Goal: Task Accomplishment & Management: Use online tool/utility

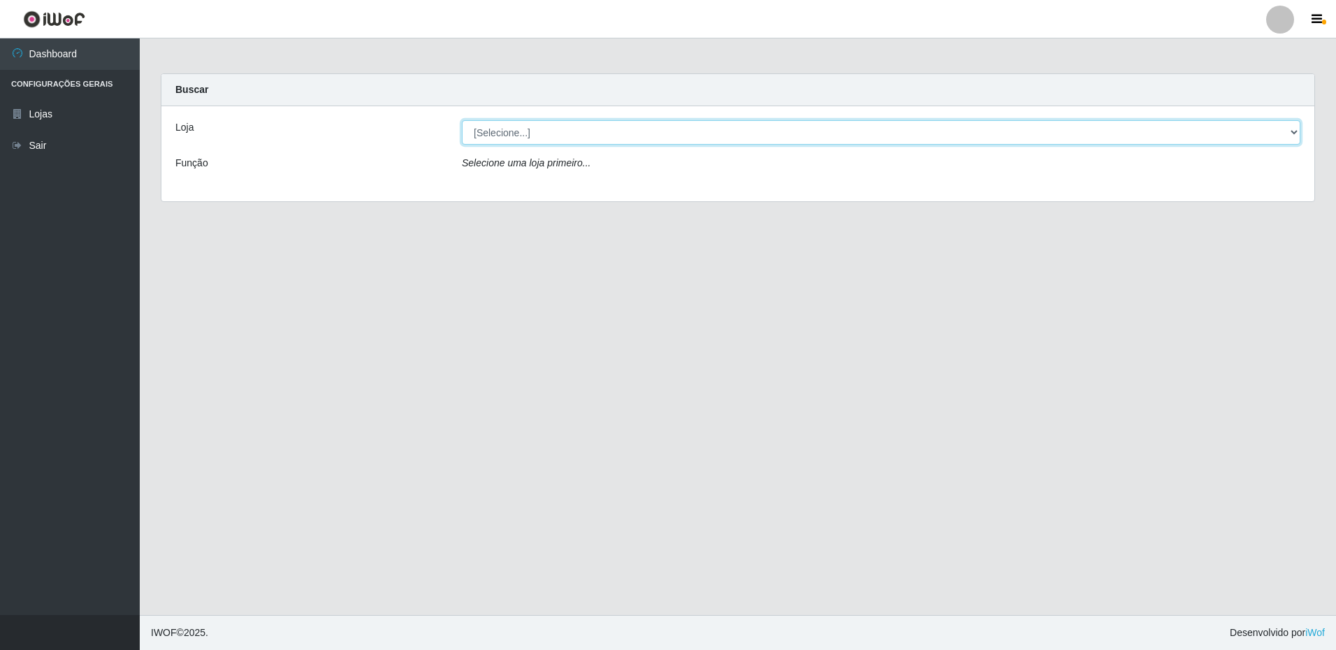
click at [531, 131] on select "[Selecione...] Extrabom - Loja 16 [GEOGRAPHIC_DATA]" at bounding box center [881, 132] width 839 height 24
select select "450"
click at [462, 120] on select "[Selecione...] Extrabom - Loja 16 [GEOGRAPHIC_DATA]" at bounding box center [881, 132] width 839 height 24
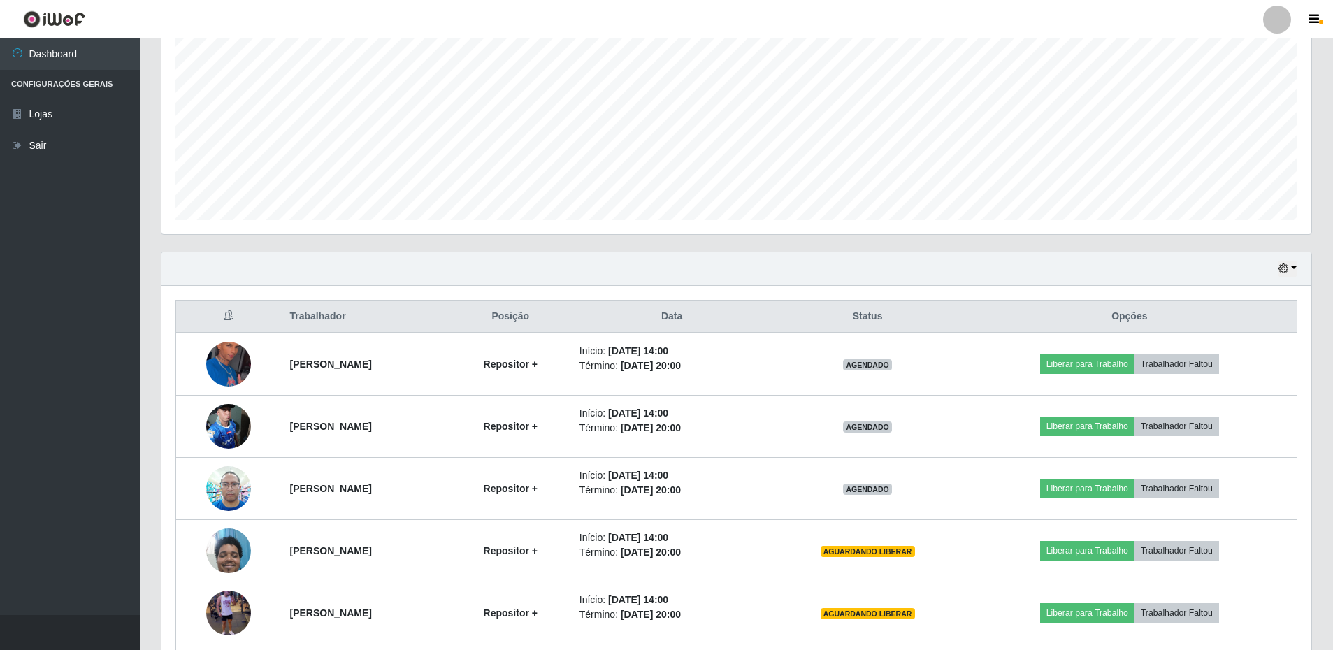
scroll to position [403, 0]
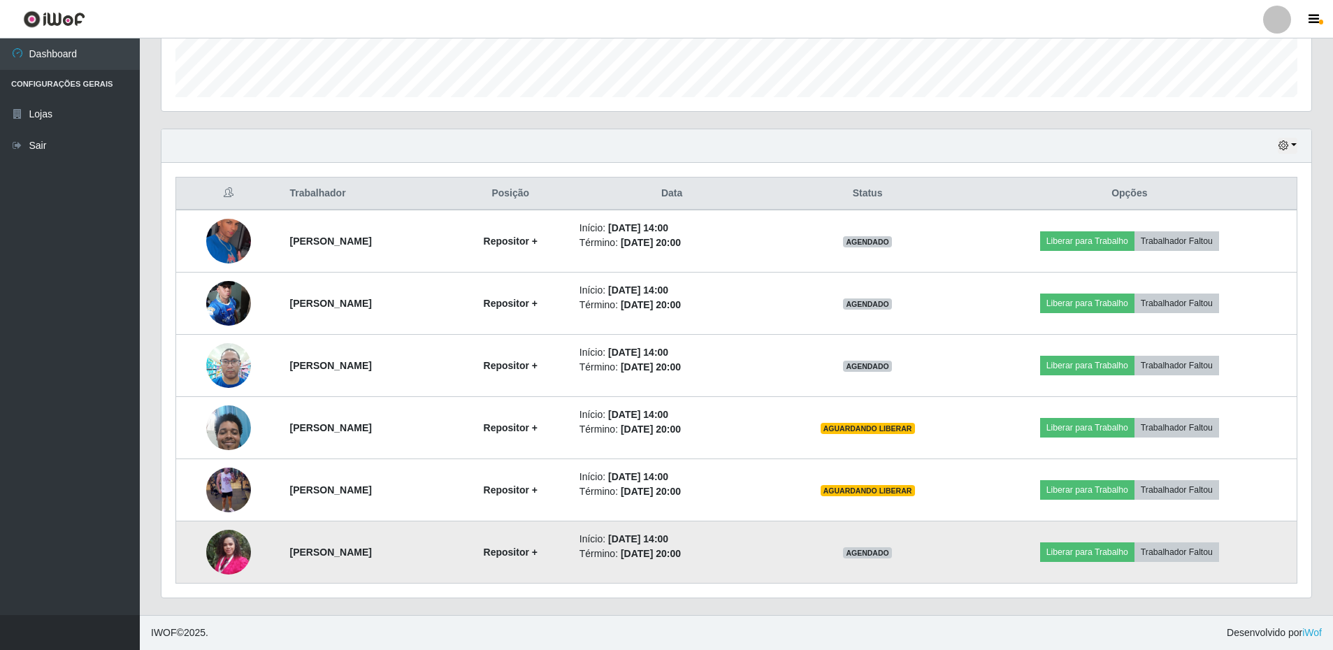
click at [214, 550] on img at bounding box center [228, 551] width 45 height 59
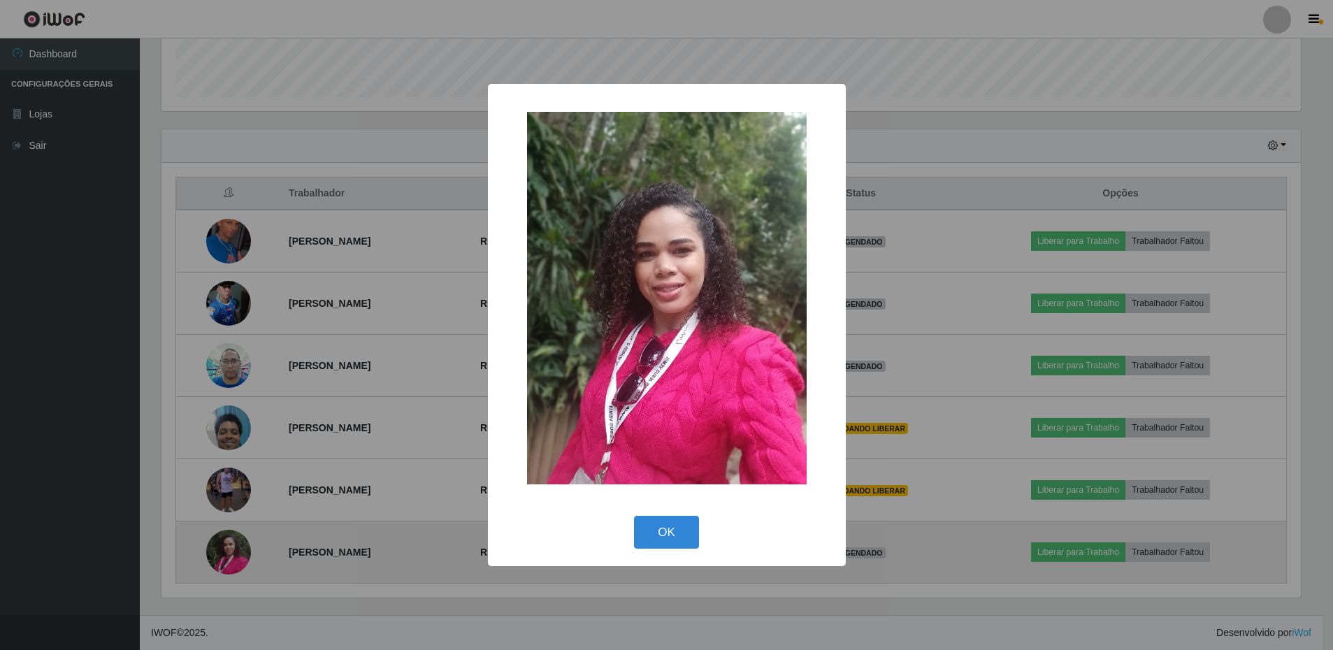
scroll to position [290, 1143]
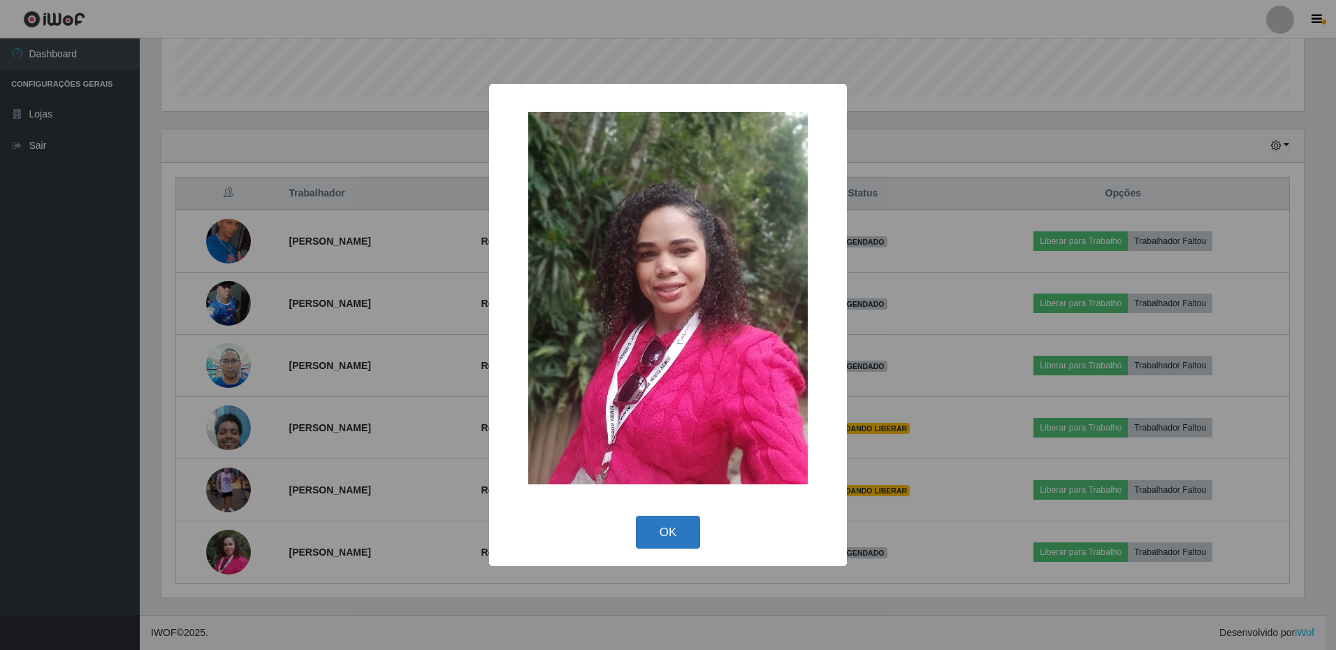
click at [661, 530] on button "OK" at bounding box center [668, 532] width 65 height 33
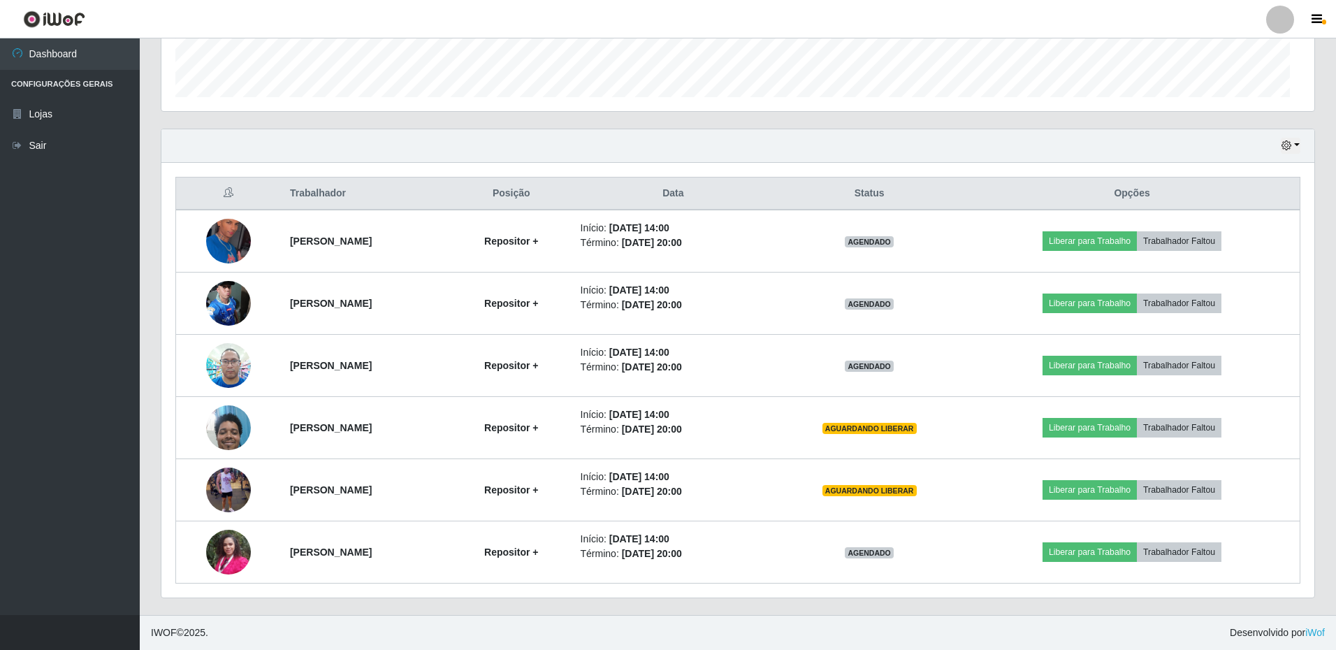
scroll to position [290, 1150]
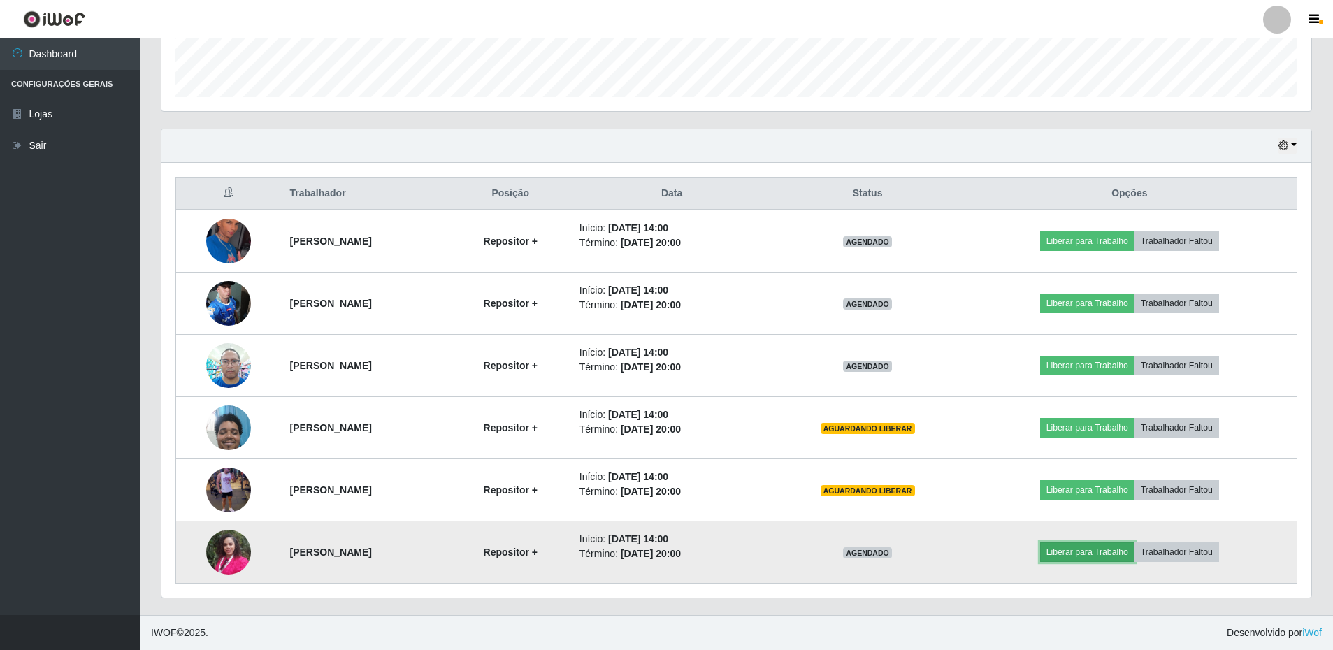
click at [1101, 547] on button "Liberar para Trabalho" at bounding box center [1087, 552] width 94 height 20
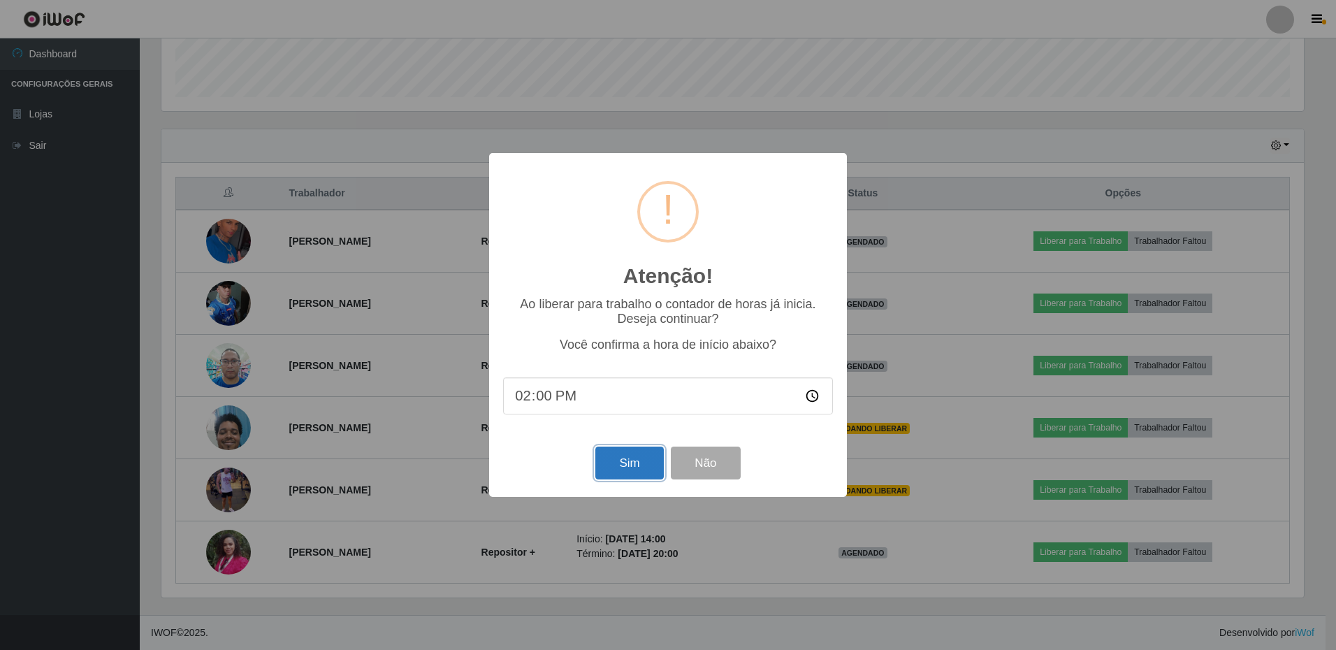
click at [646, 463] on button "Sim" at bounding box center [629, 463] width 68 height 33
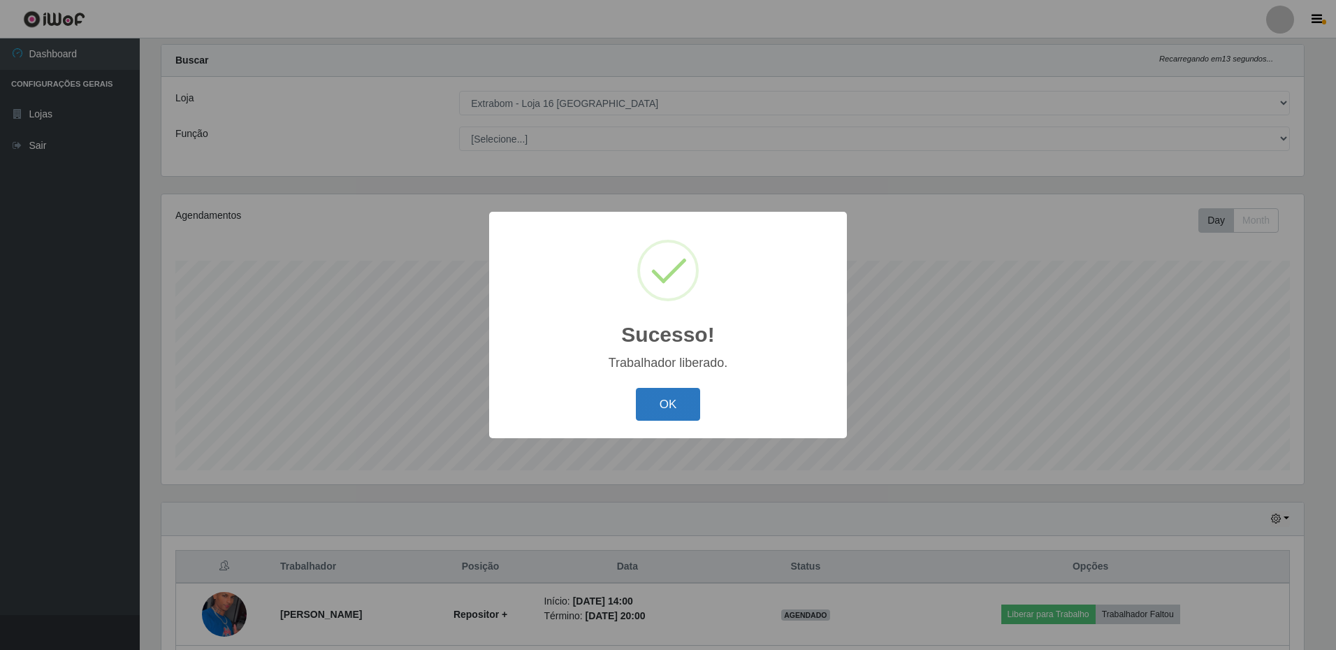
click at [690, 415] on button "OK" at bounding box center [668, 404] width 65 height 33
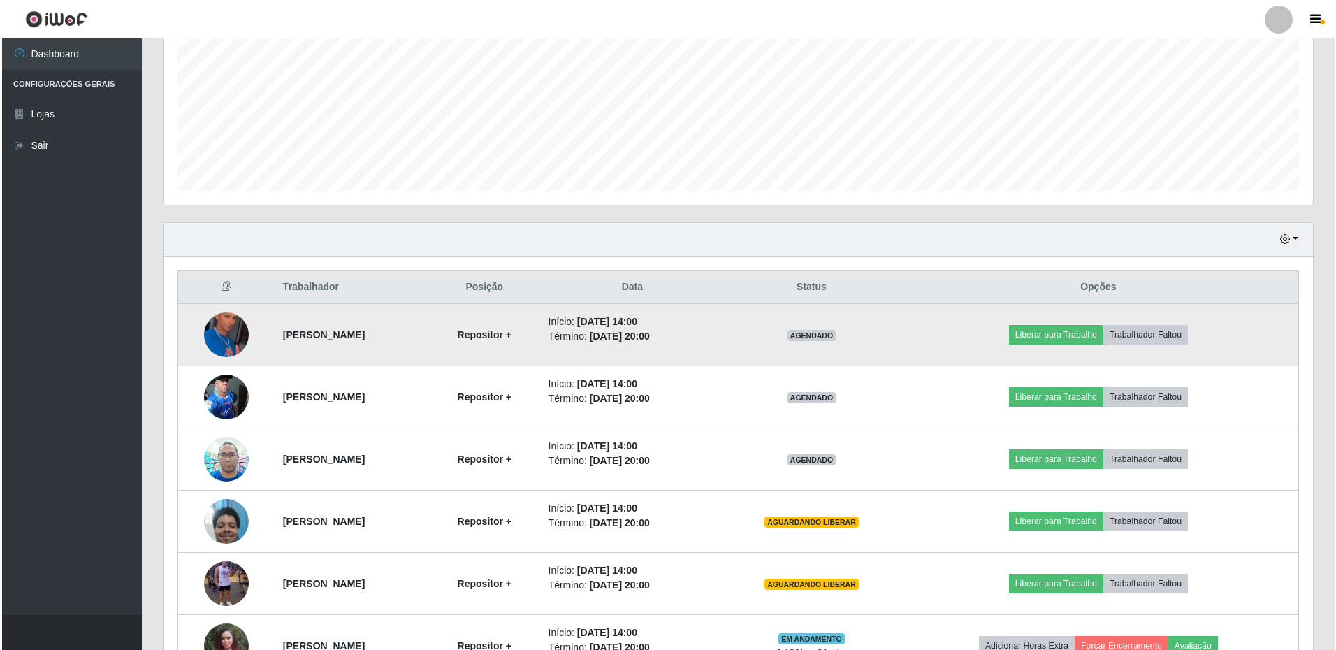
scroll to position [379, 0]
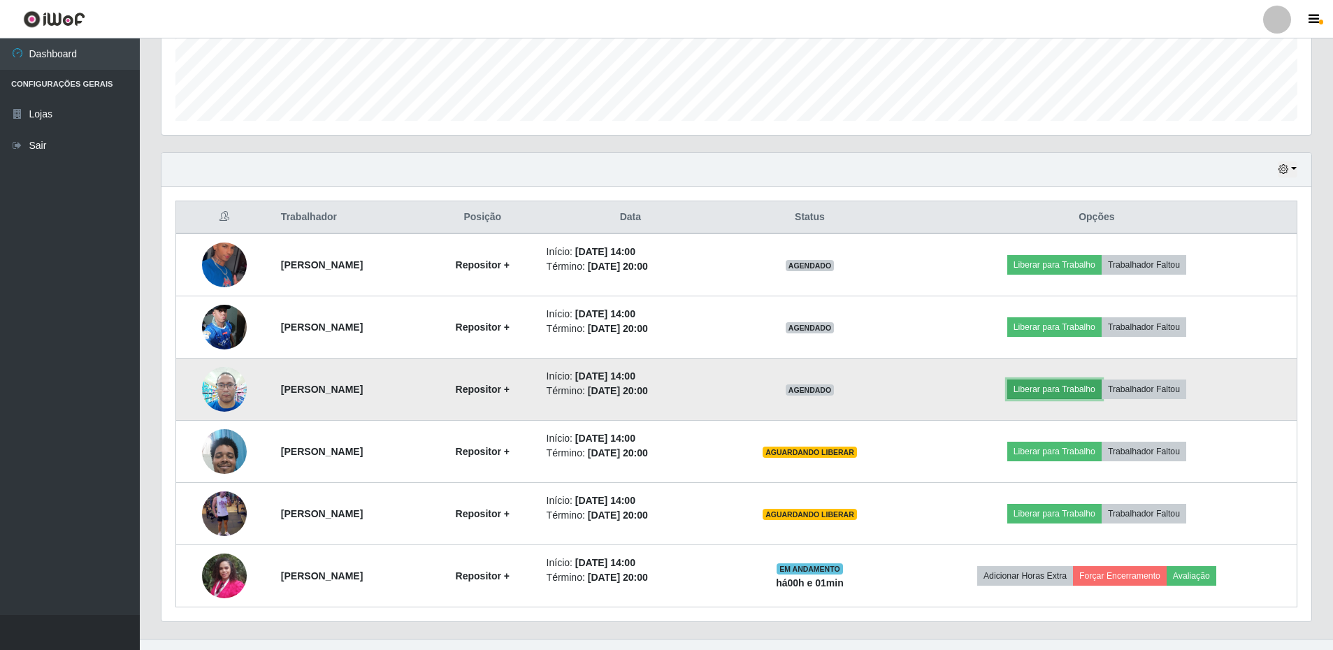
click at [1080, 389] on button "Liberar para Trabalho" at bounding box center [1054, 389] width 94 height 20
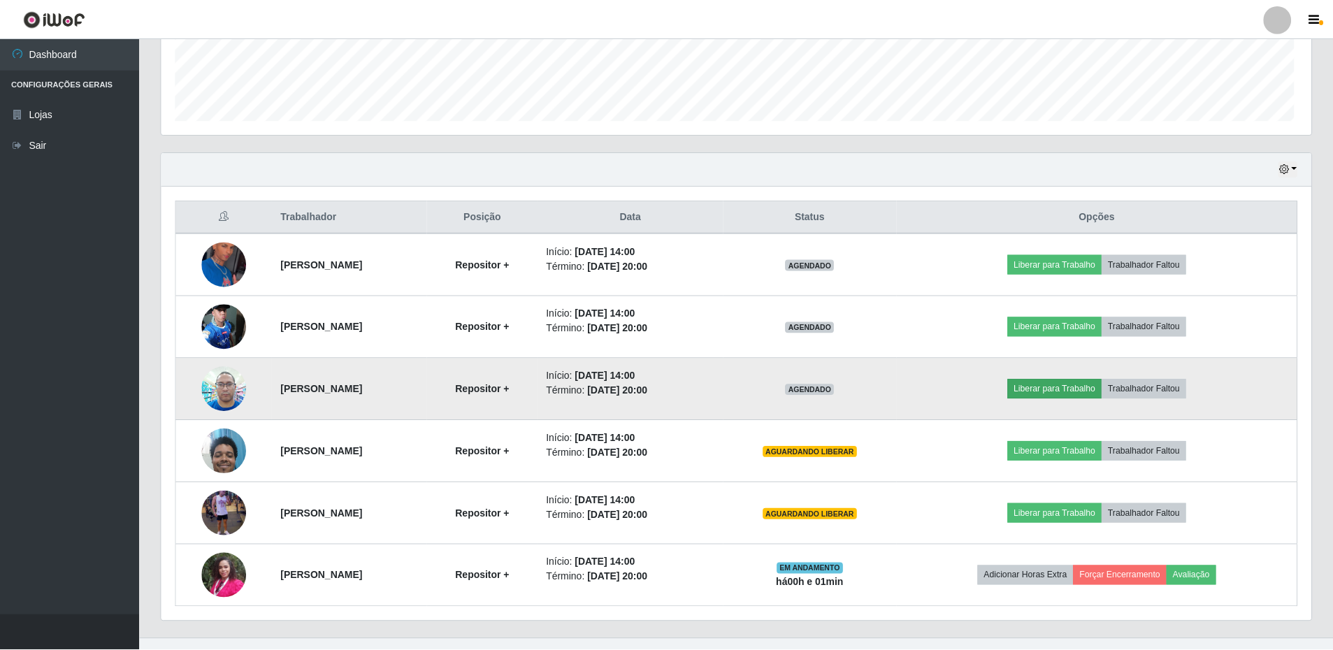
scroll to position [290, 1143]
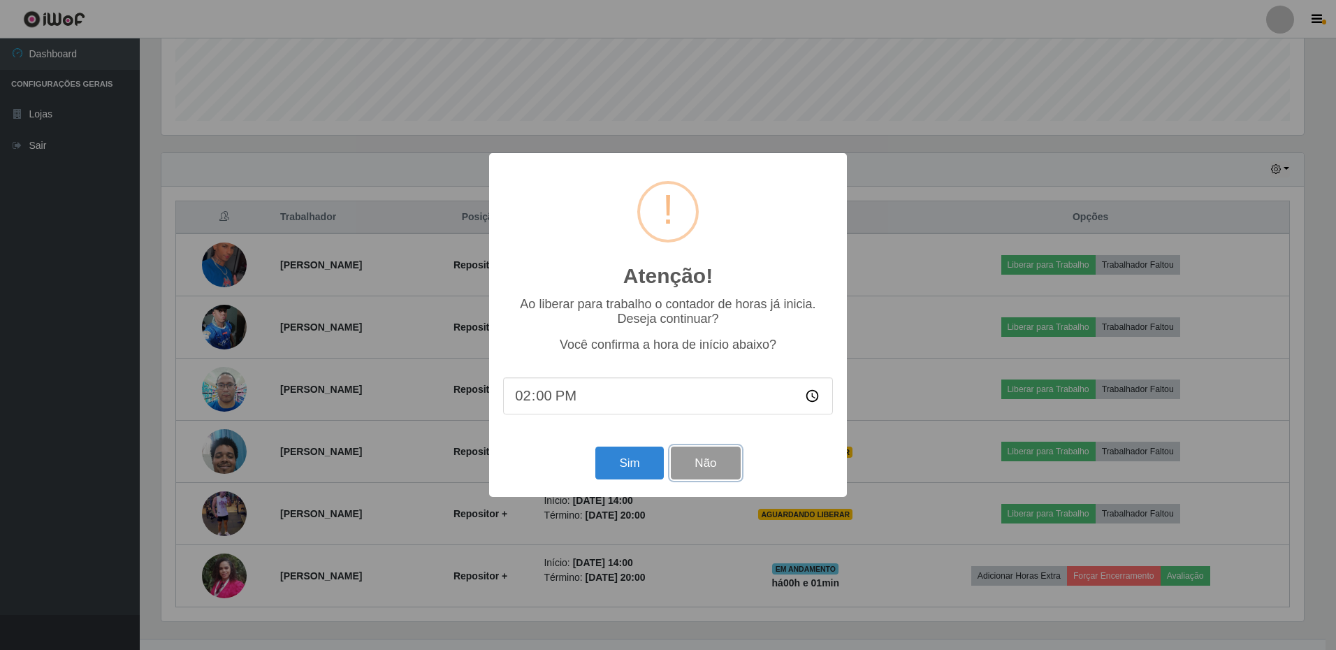
click at [690, 461] on button "Não" at bounding box center [705, 463] width 69 height 33
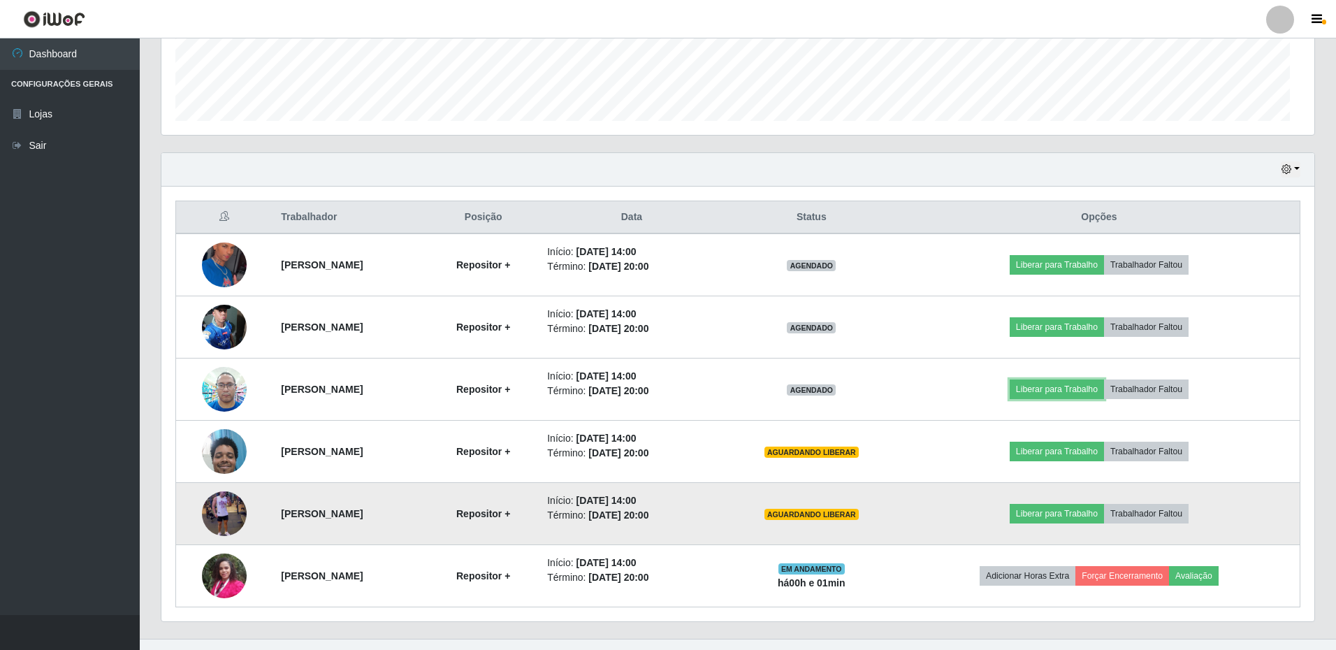
scroll to position [290, 1150]
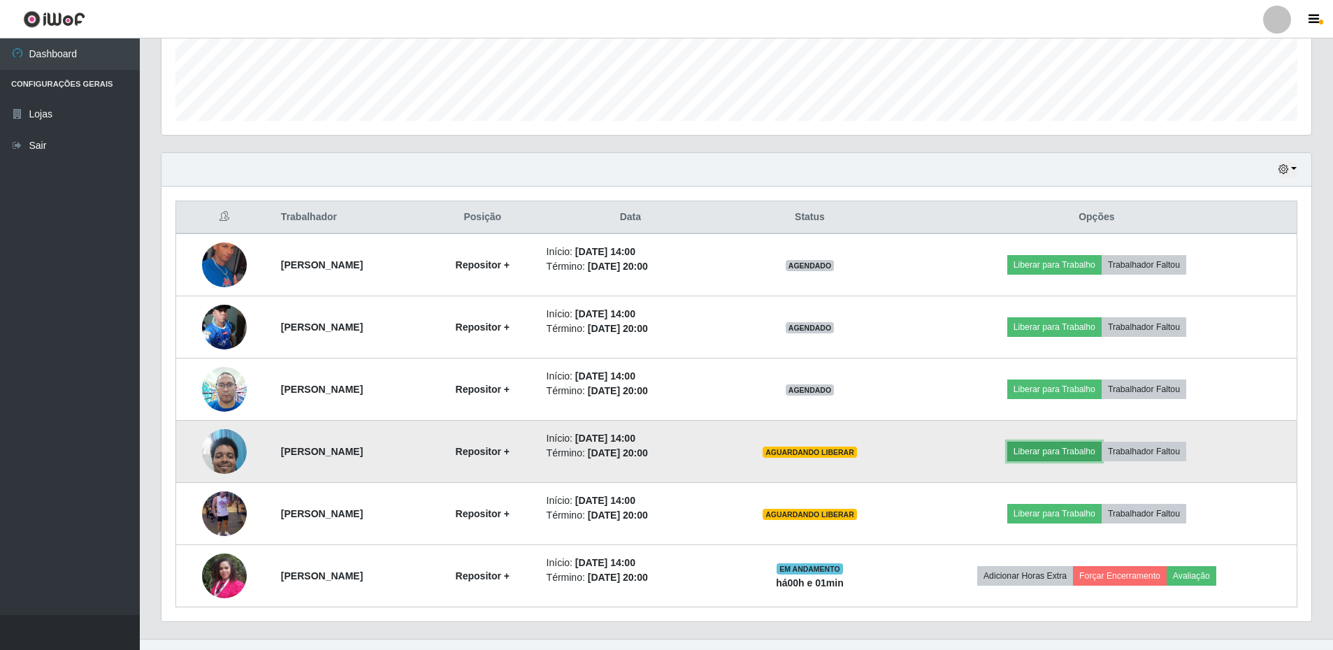
click at [1073, 454] on button "Liberar para Trabalho" at bounding box center [1054, 452] width 94 height 20
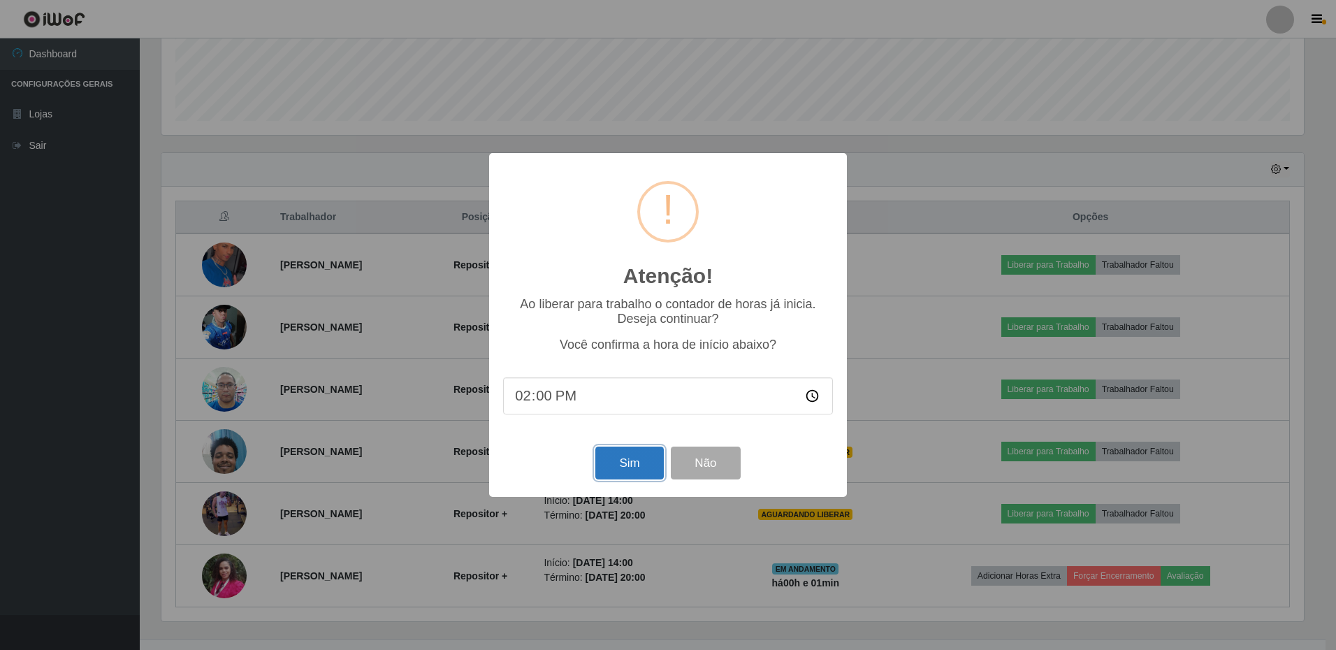
click at [637, 463] on button "Sim" at bounding box center [629, 463] width 68 height 33
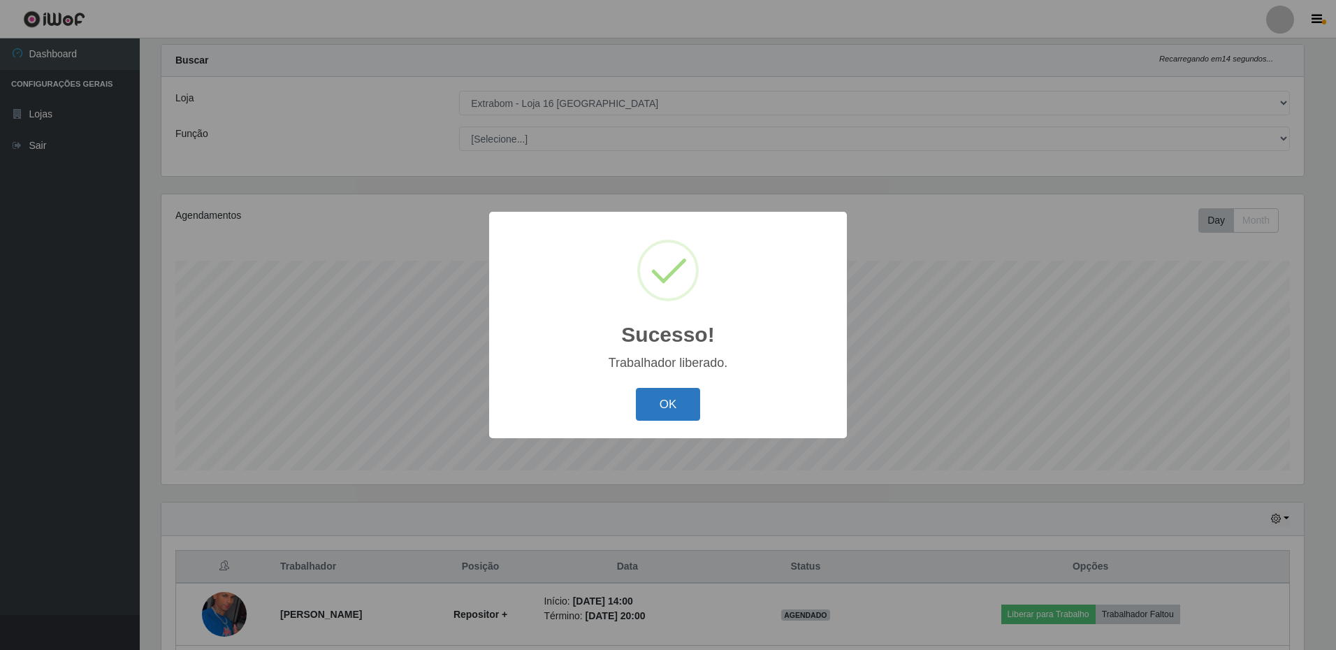
click at [663, 402] on button "OK" at bounding box center [668, 404] width 65 height 33
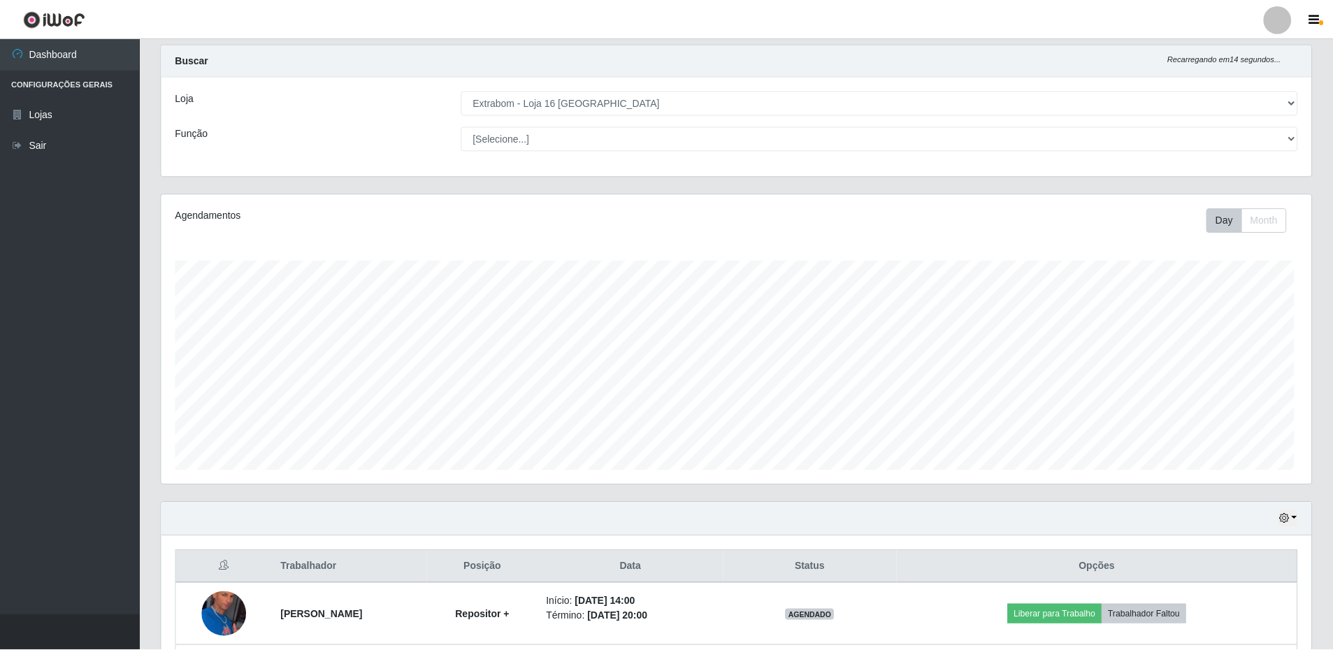
scroll to position [0, 0]
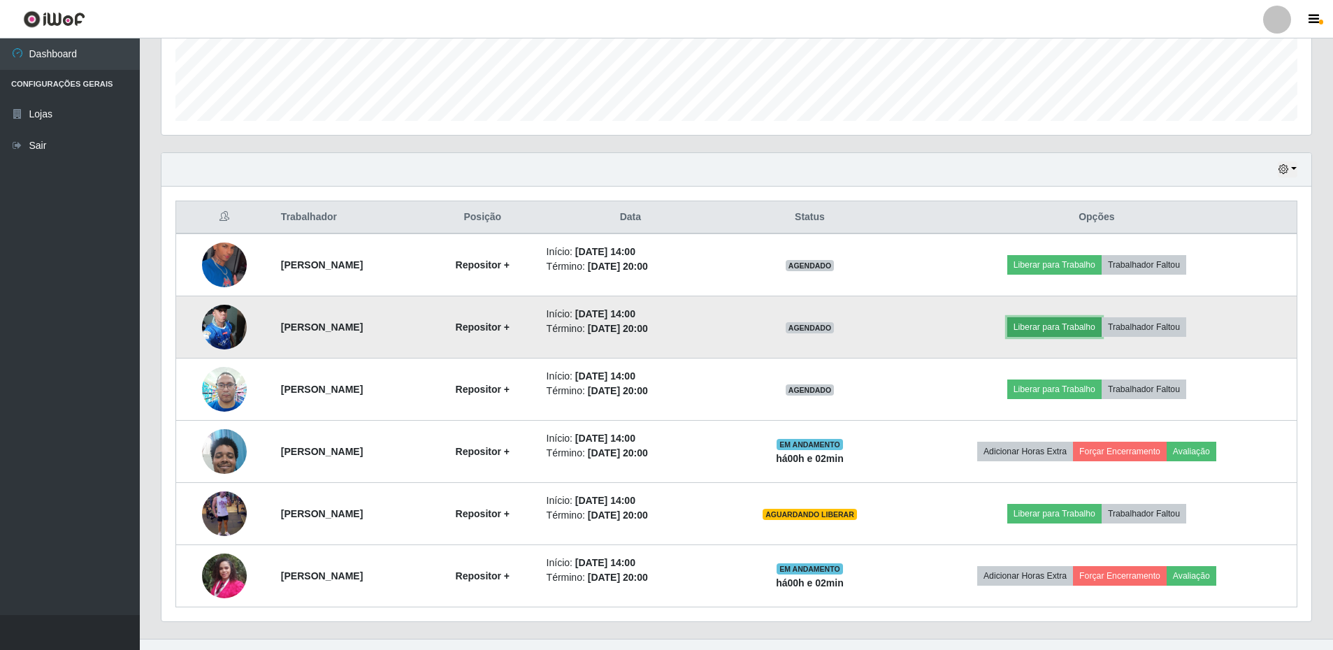
click at [1088, 327] on button "Liberar para Trabalho" at bounding box center [1054, 327] width 94 height 20
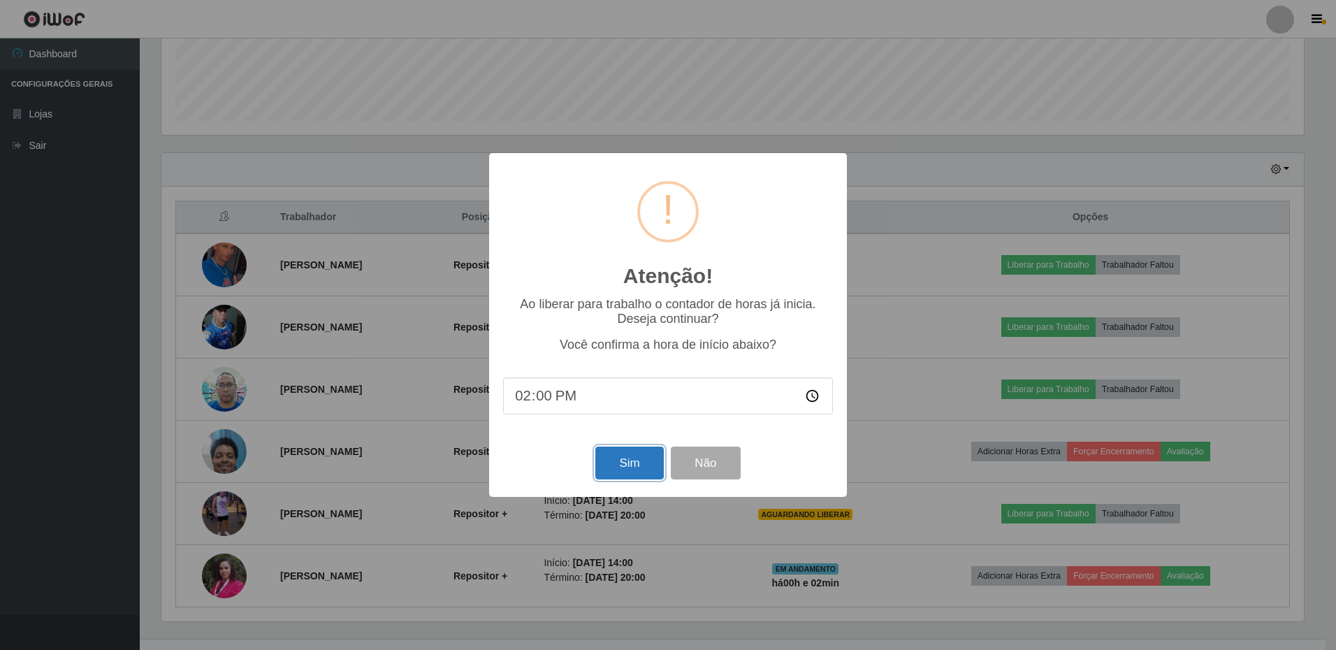
click at [612, 468] on button "Sim" at bounding box center [629, 463] width 68 height 33
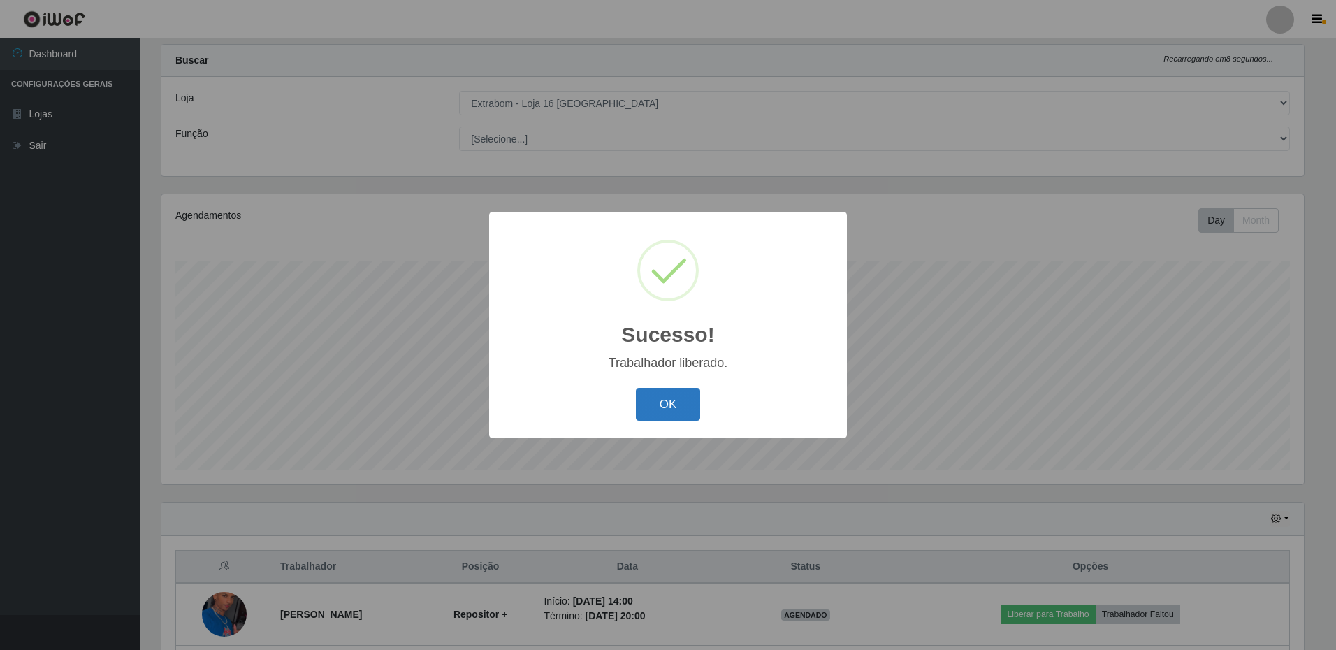
click at [680, 406] on button "OK" at bounding box center [668, 404] width 65 height 33
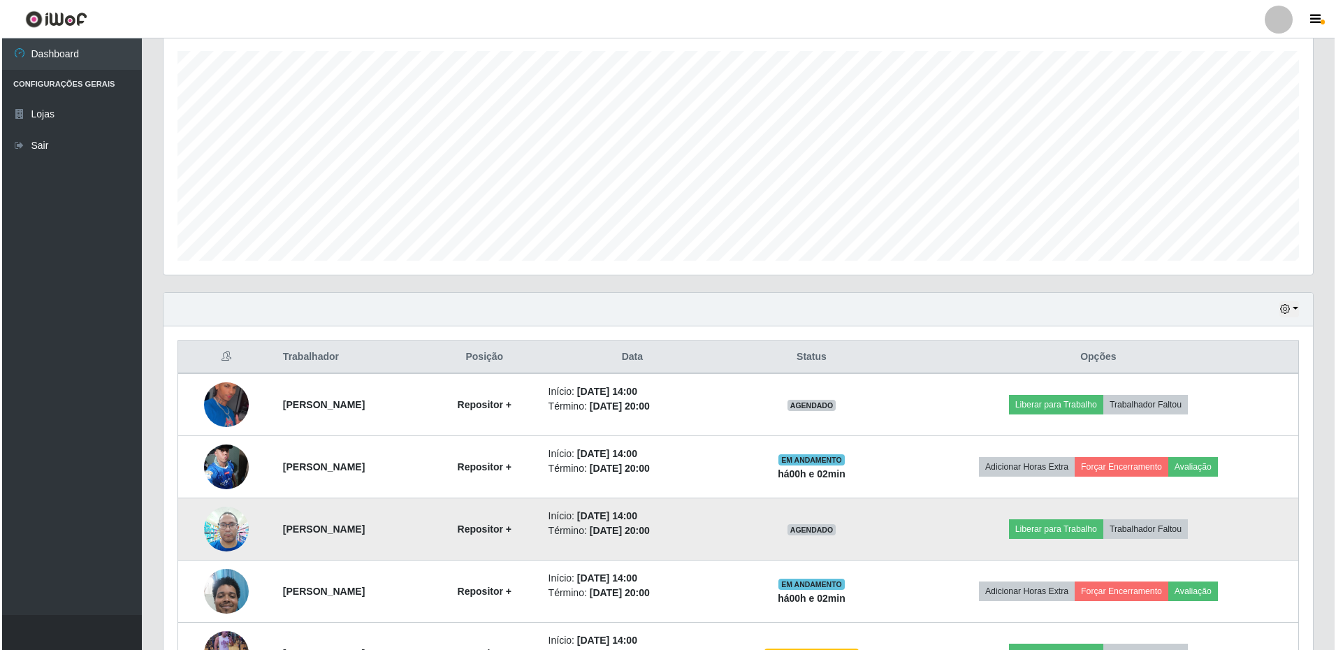
scroll to position [379, 0]
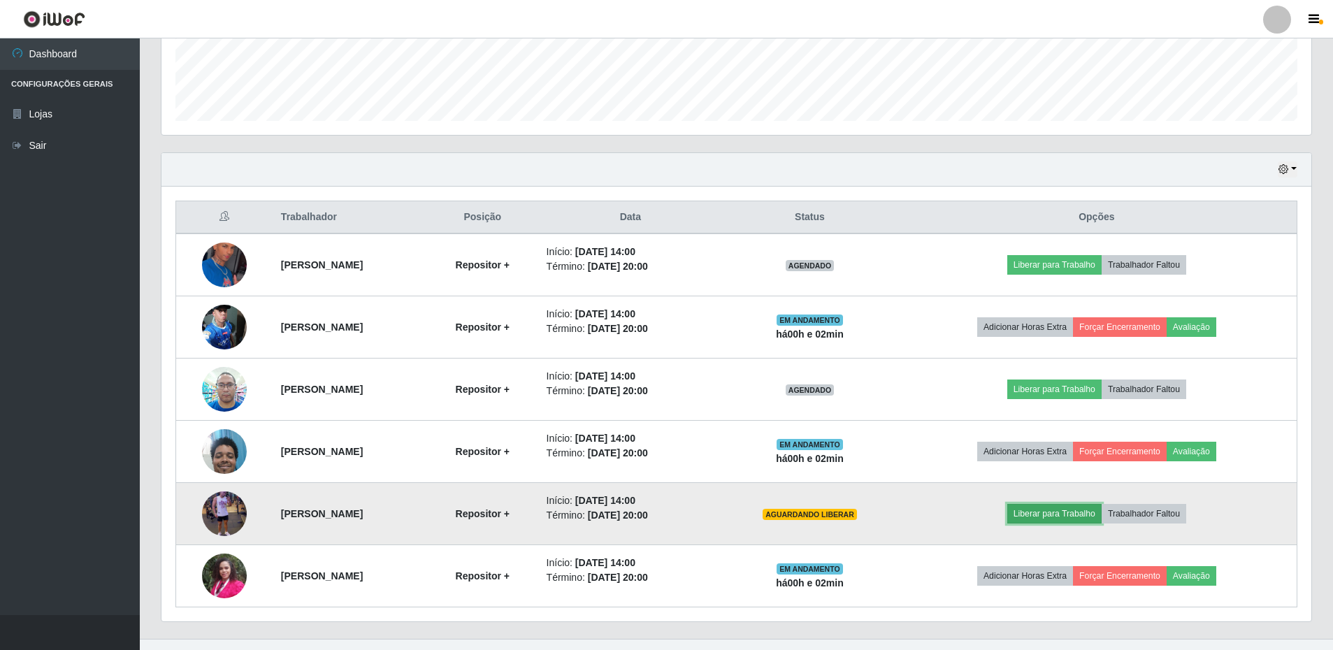
click at [1087, 516] on button "Liberar para Trabalho" at bounding box center [1054, 514] width 94 height 20
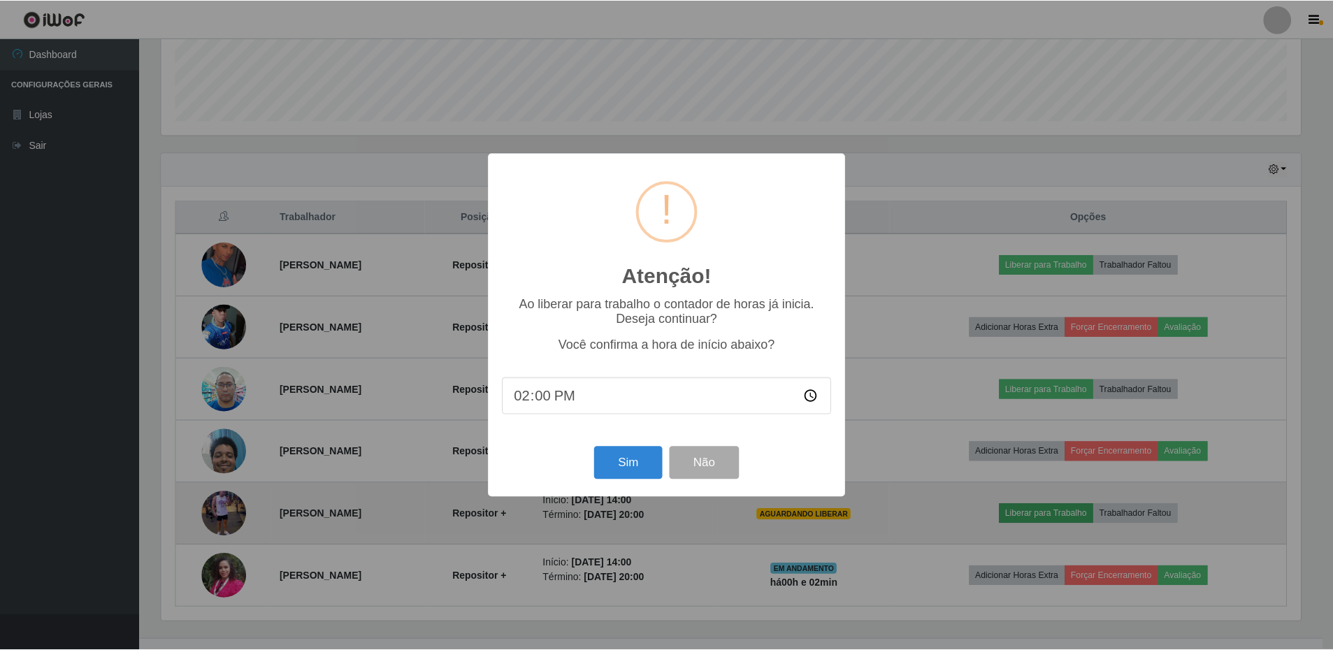
scroll to position [290, 1143]
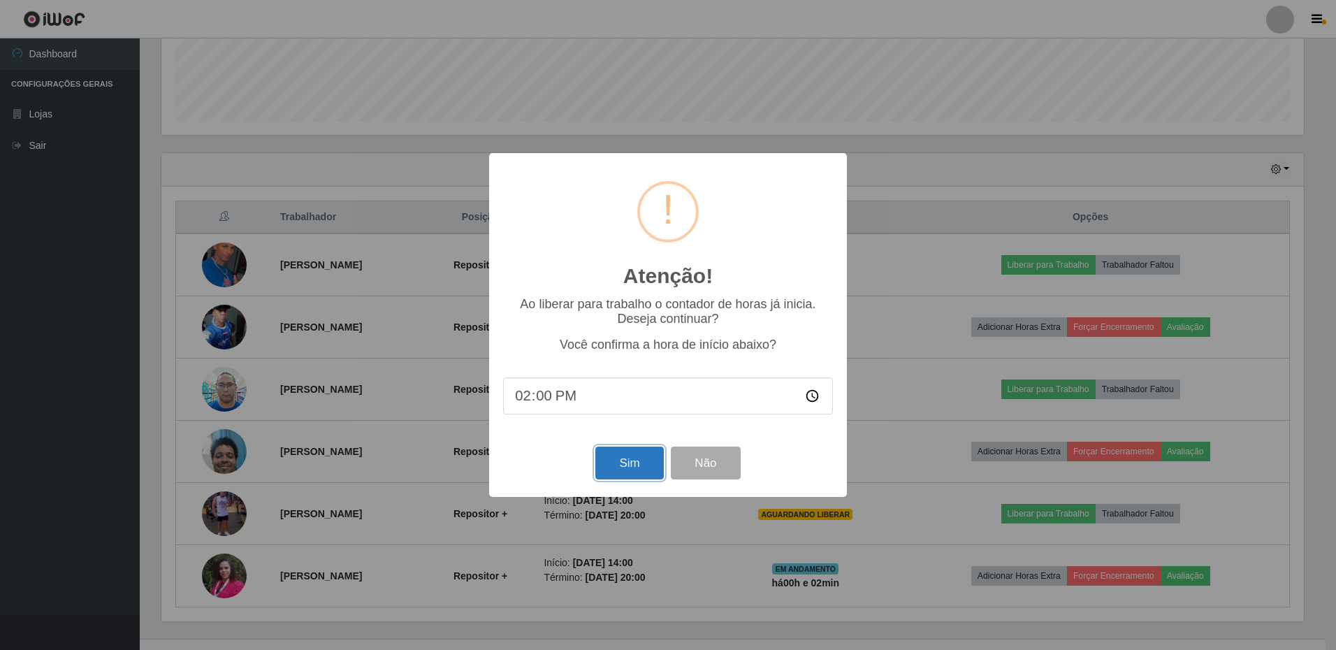
click at [633, 457] on button "Sim" at bounding box center [629, 463] width 68 height 33
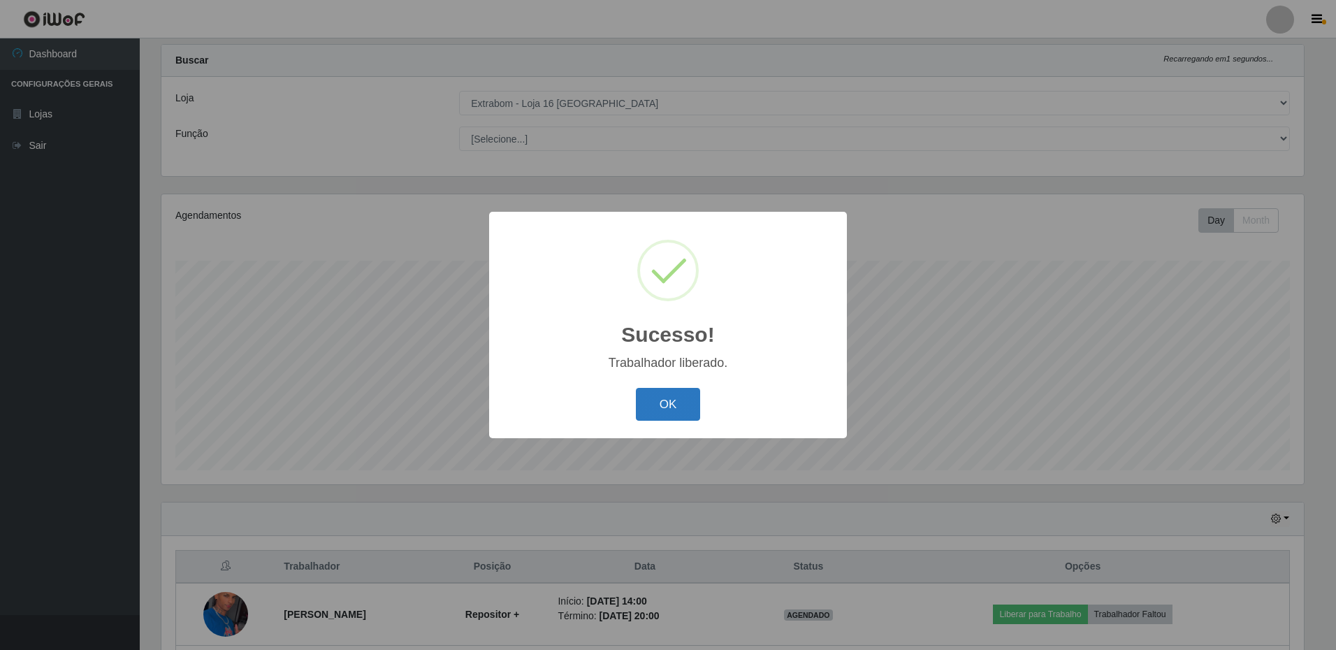
click at [670, 403] on button "OK" at bounding box center [668, 404] width 65 height 33
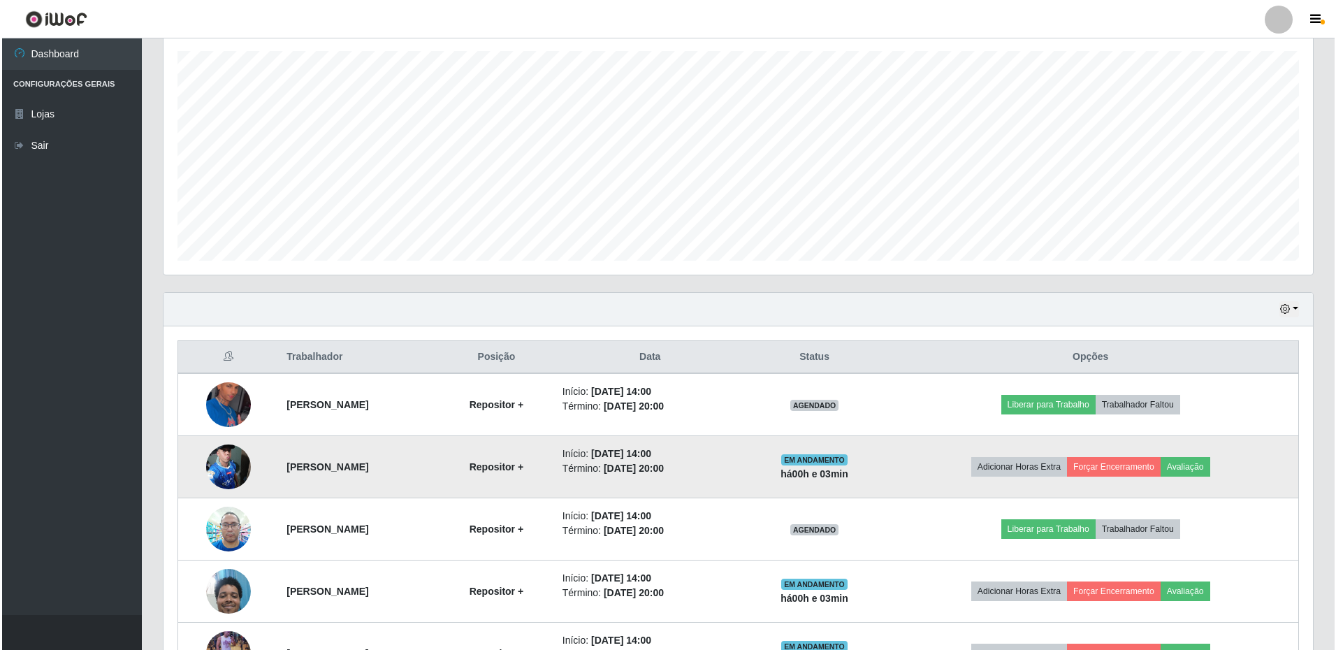
scroll to position [403, 0]
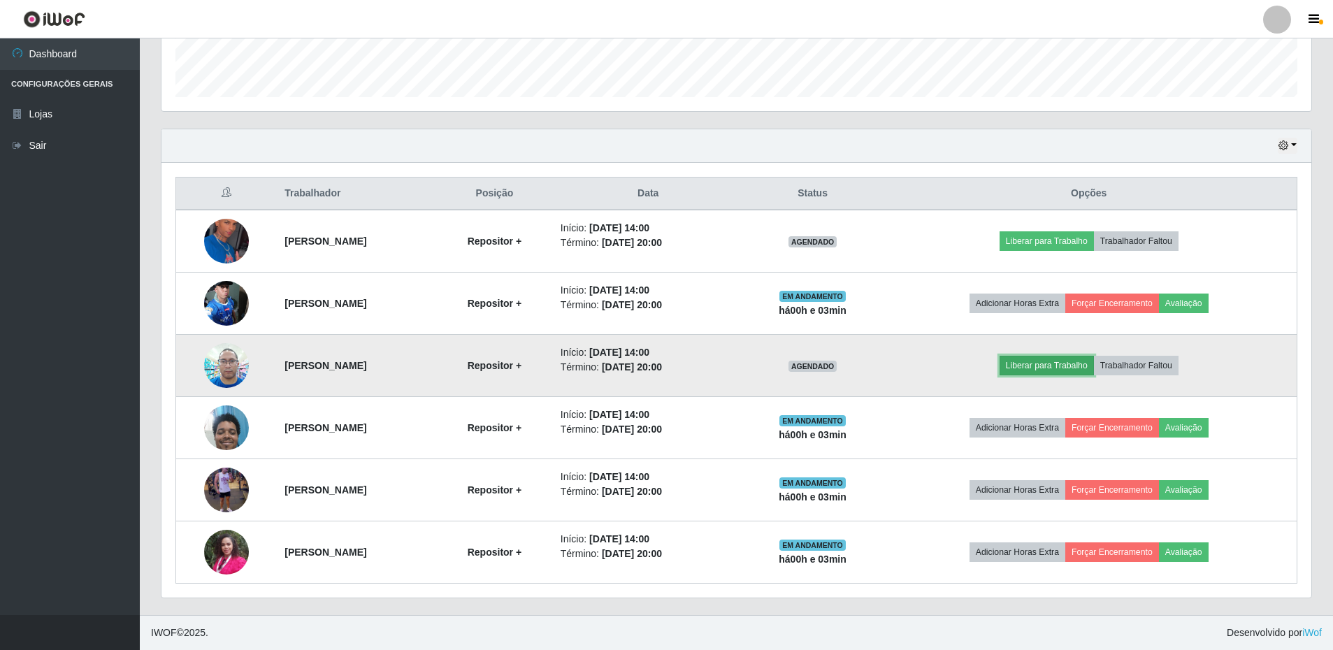
click at [1077, 366] on button "Liberar para Trabalho" at bounding box center [1046, 366] width 94 height 20
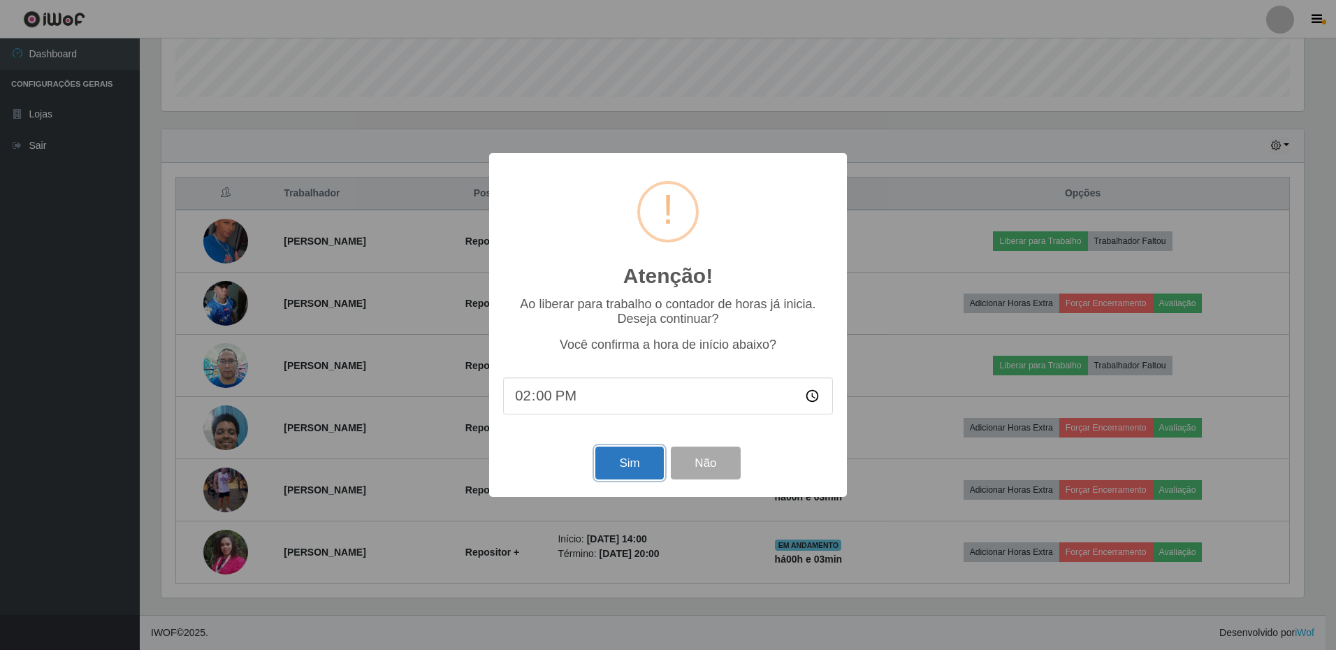
click at [630, 460] on button "Sim" at bounding box center [629, 463] width 68 height 33
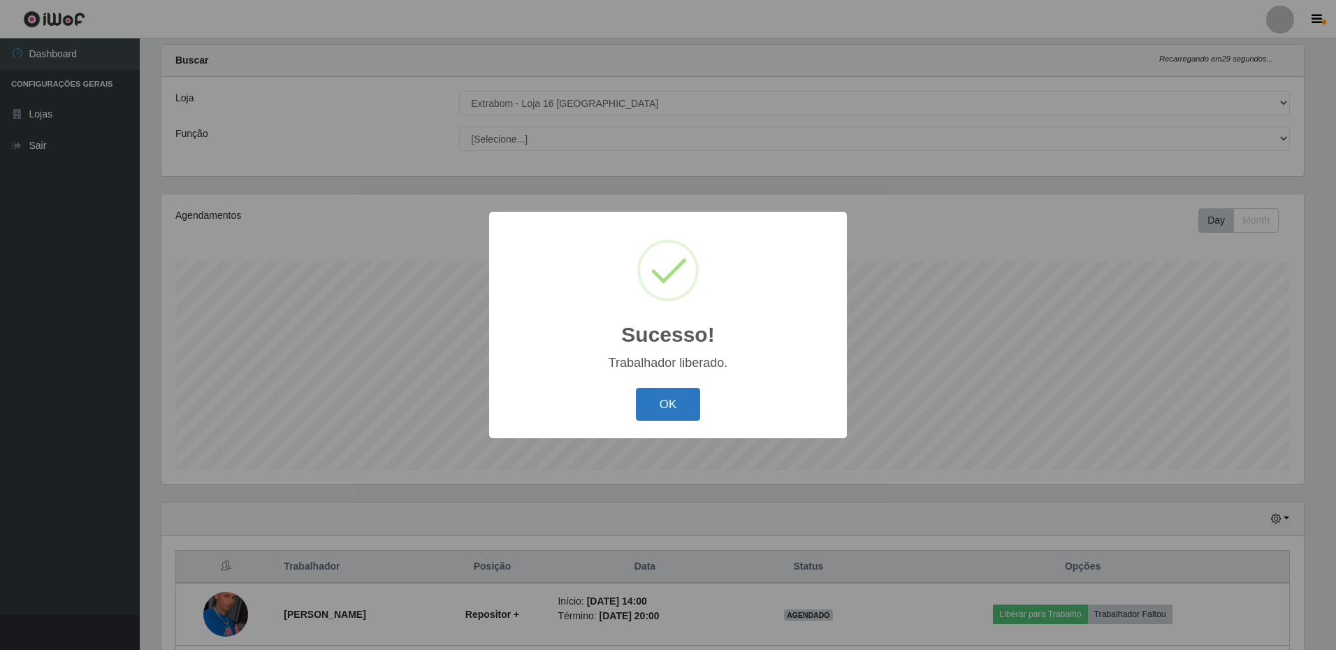
click at [642, 418] on button "OK" at bounding box center [668, 404] width 65 height 33
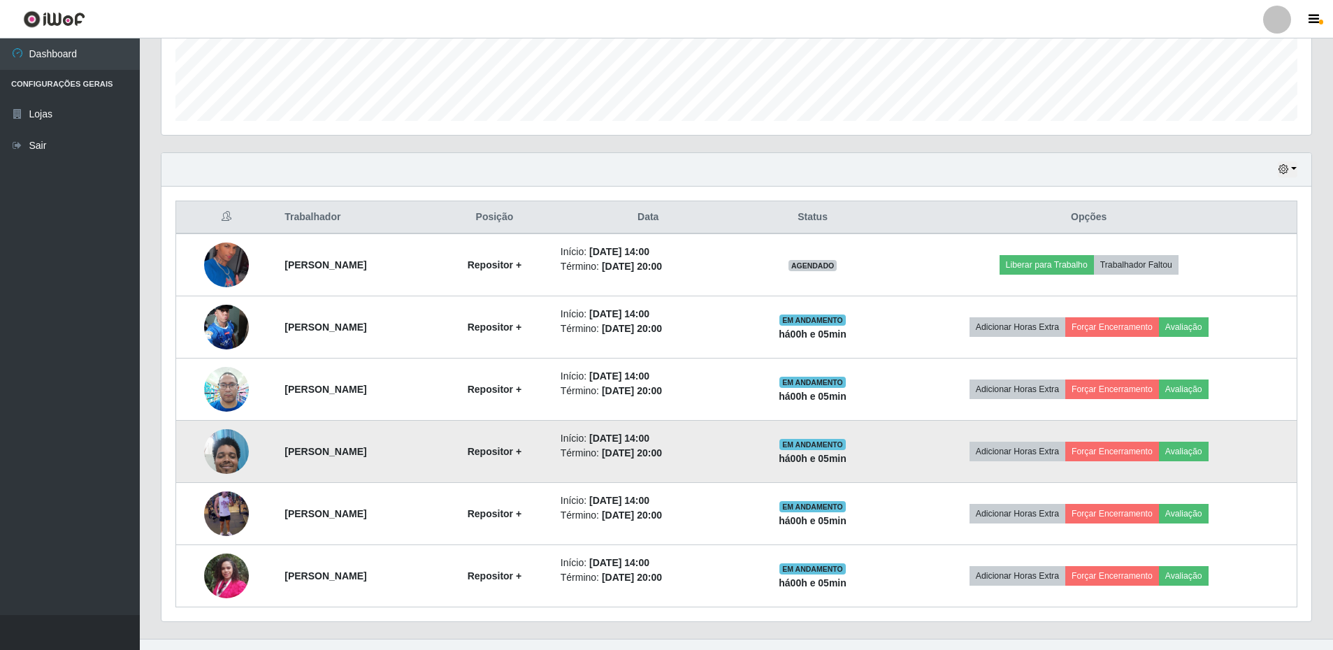
scroll to position [403, 0]
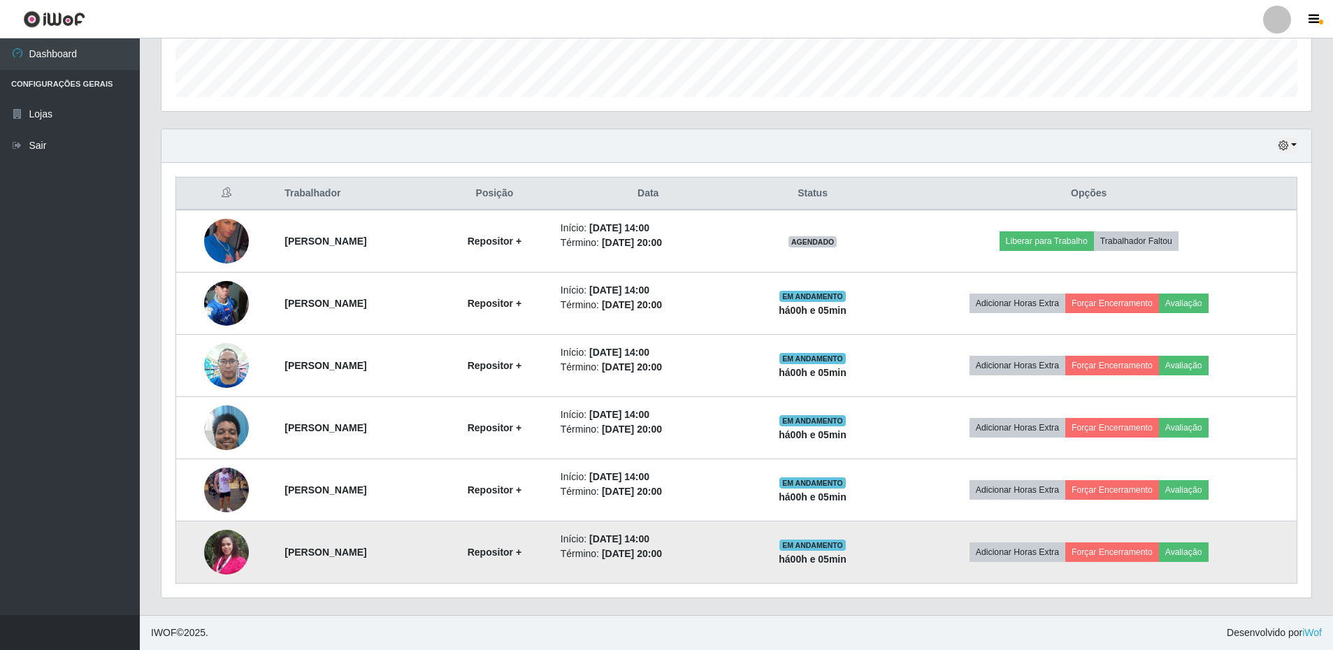
click at [215, 554] on img at bounding box center [226, 551] width 45 height 59
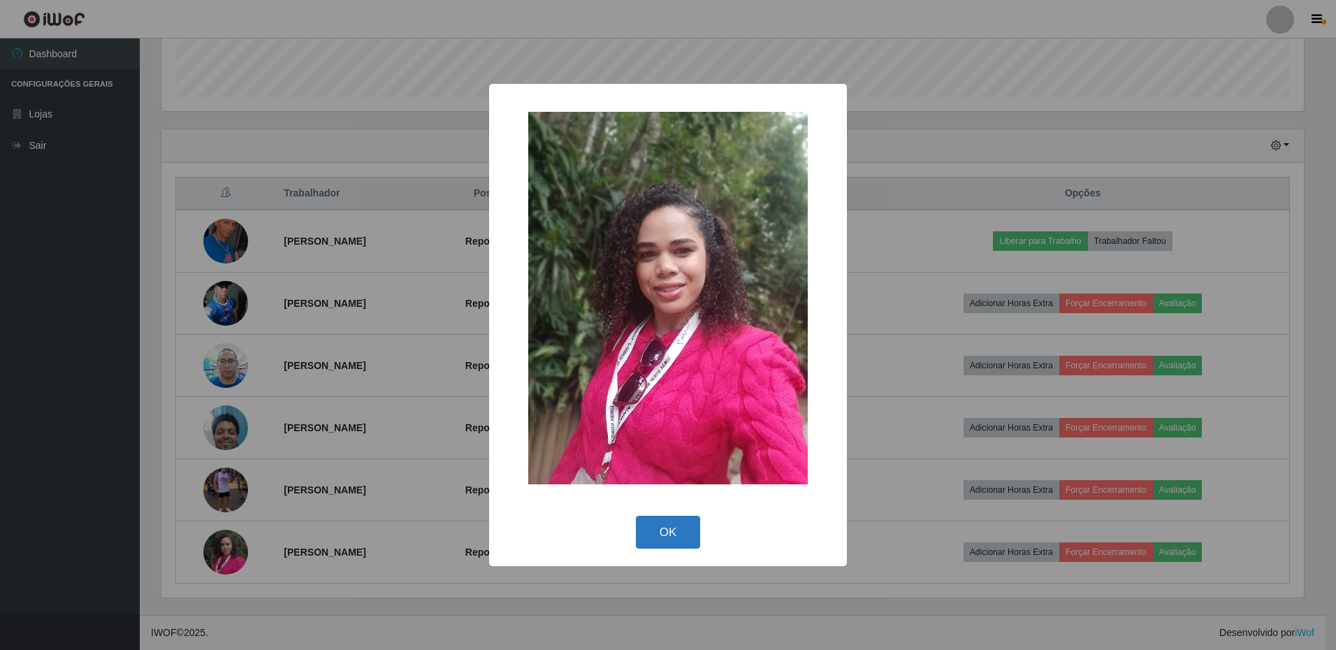
click at [676, 532] on button "OK" at bounding box center [668, 532] width 65 height 33
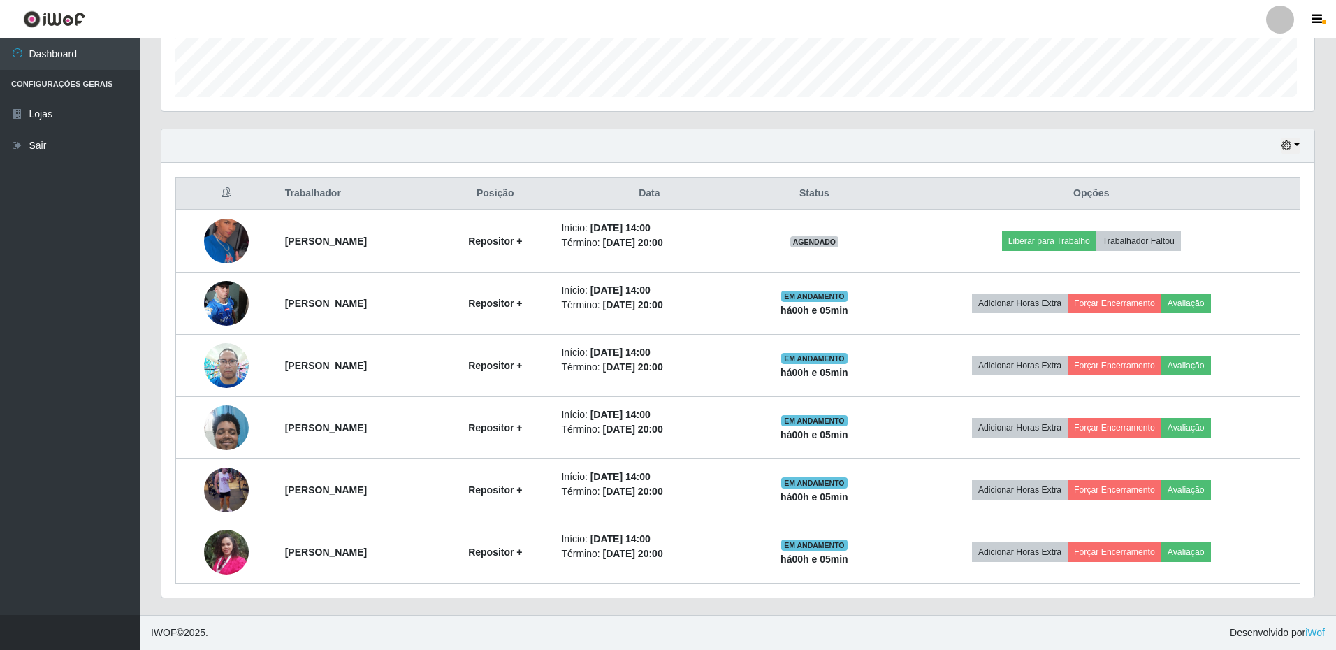
scroll to position [290, 1150]
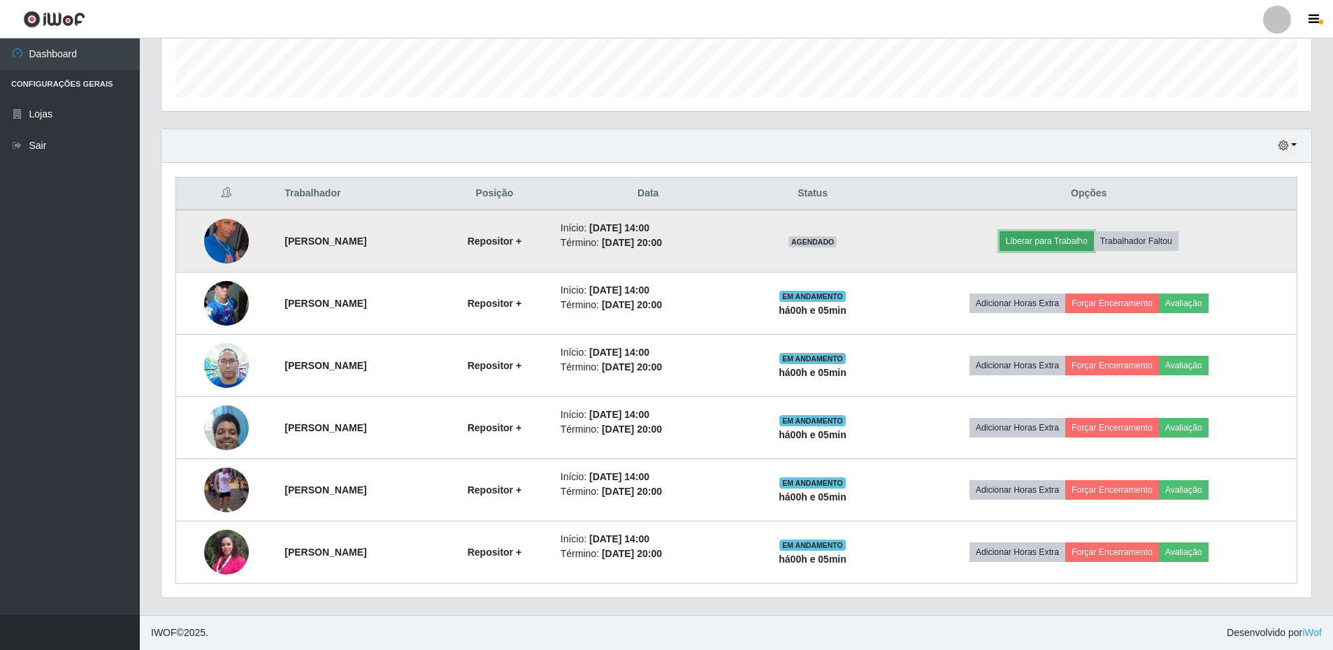
click at [1076, 238] on button "Liberar para Trabalho" at bounding box center [1046, 241] width 94 height 20
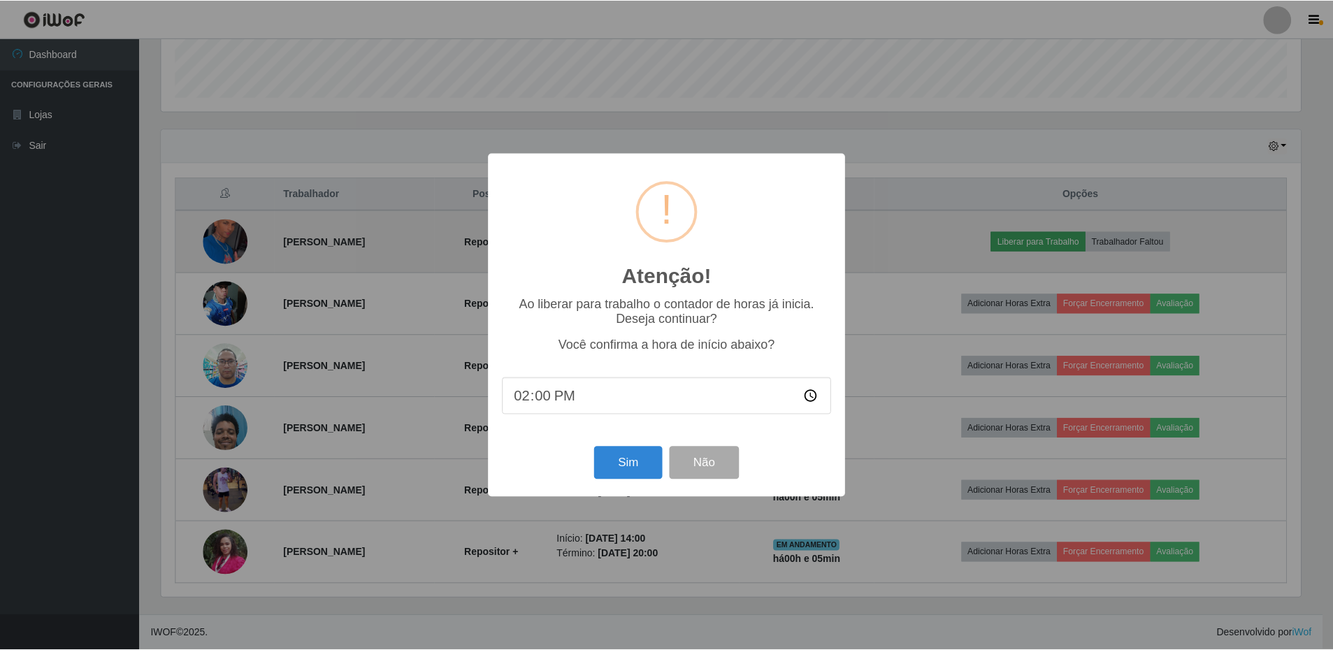
scroll to position [290, 1143]
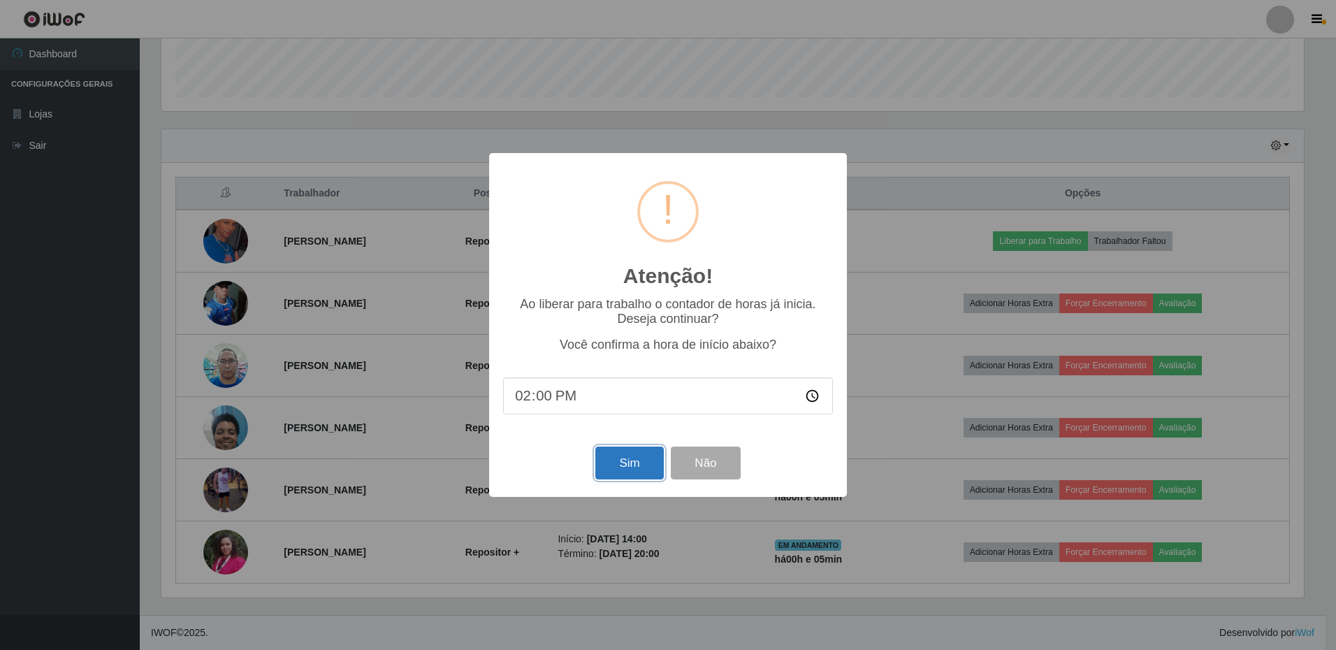
click at [614, 463] on button "Sim" at bounding box center [629, 463] width 68 height 33
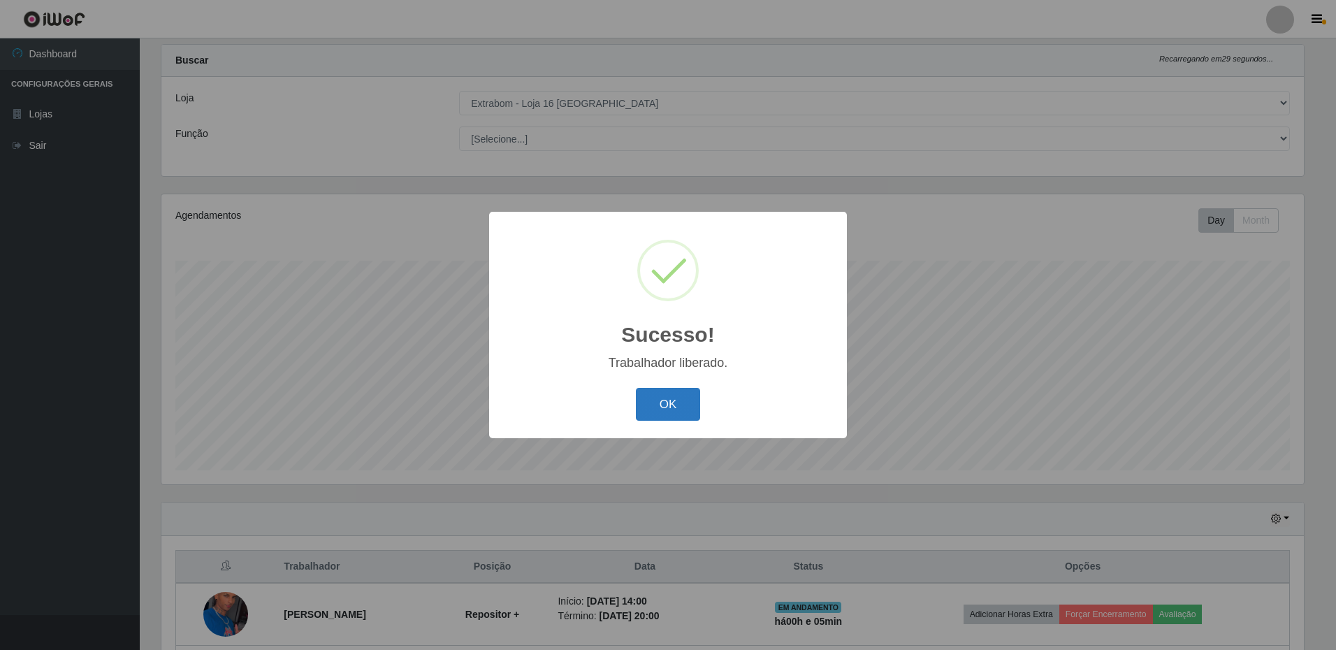
click at [681, 407] on button "OK" at bounding box center [668, 404] width 65 height 33
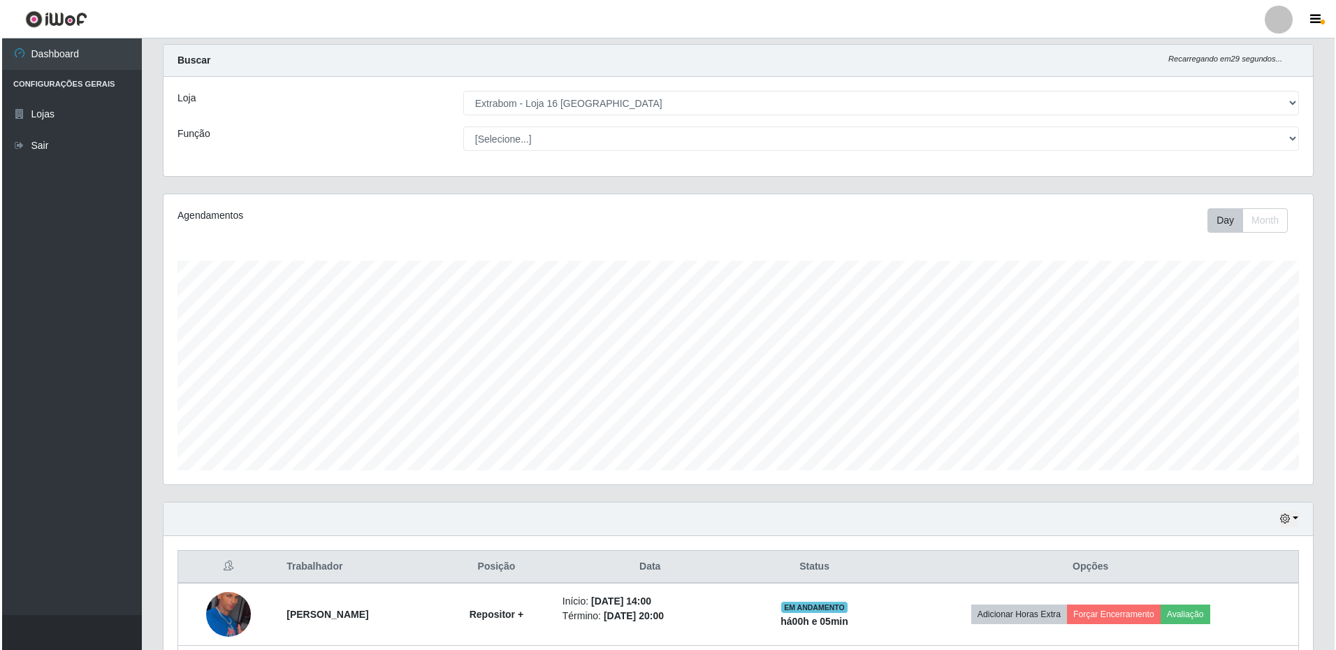
scroll to position [379, 0]
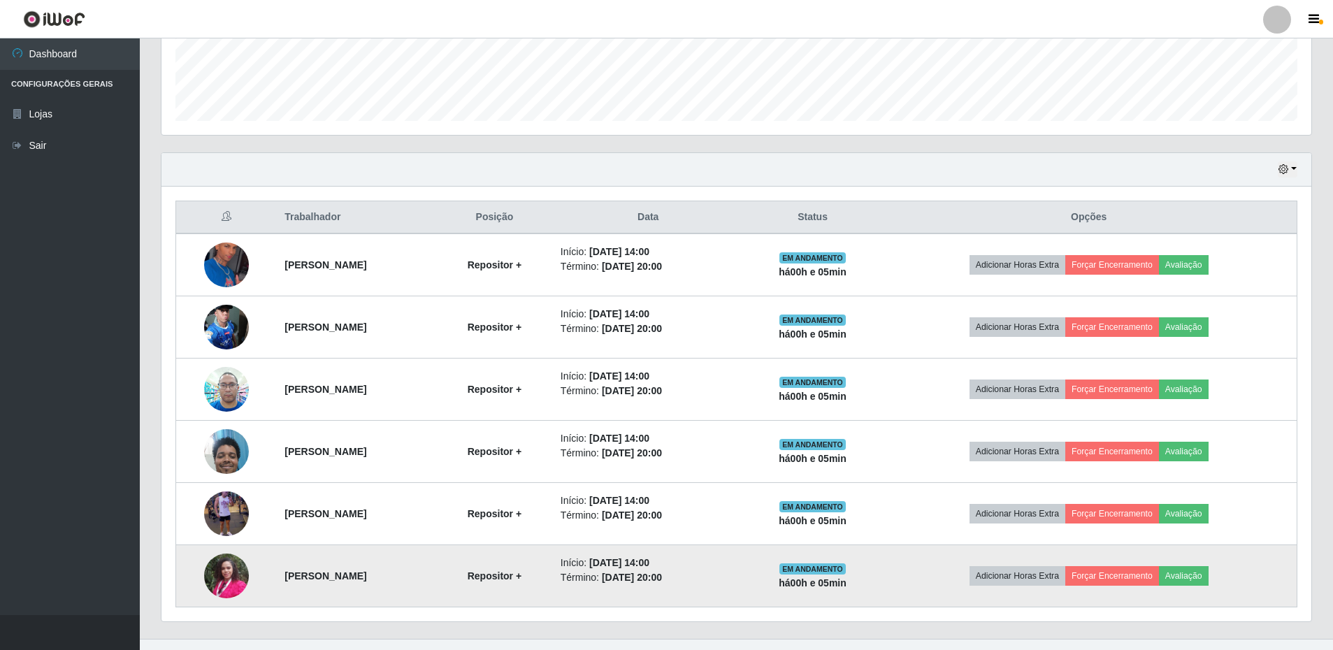
click at [226, 577] on img at bounding box center [226, 575] width 45 height 59
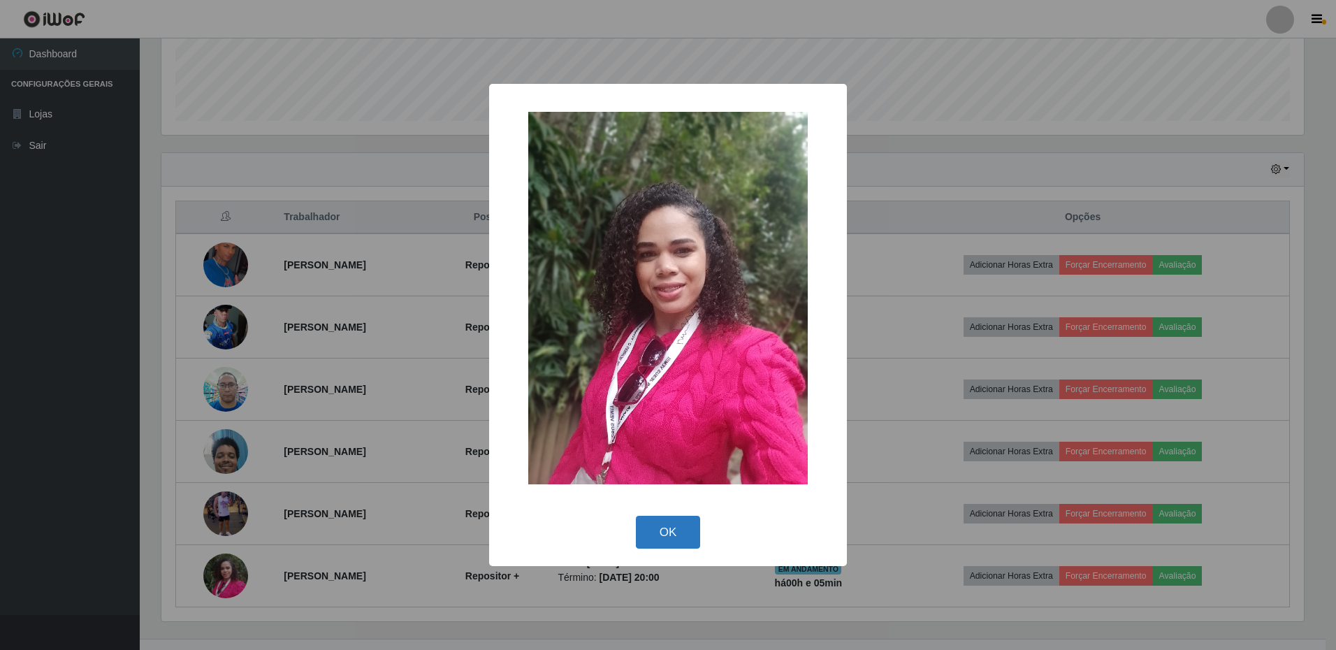
click at [665, 543] on button "OK" at bounding box center [668, 532] width 65 height 33
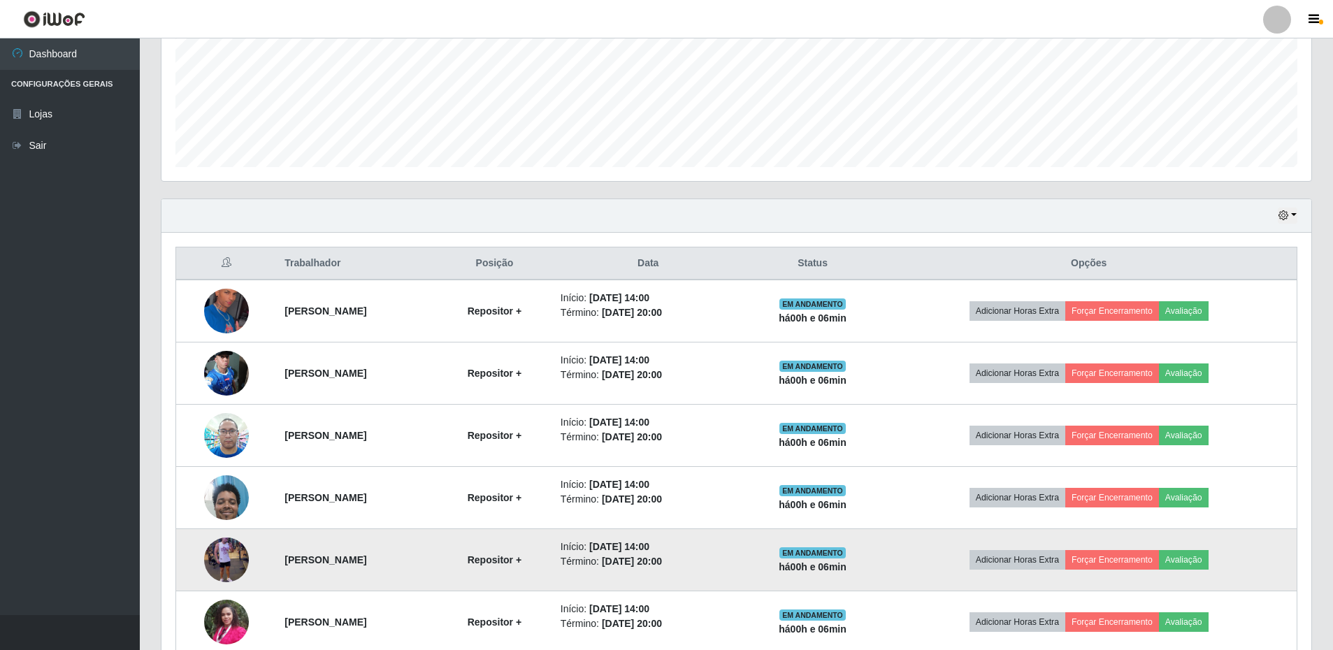
scroll to position [403, 0]
